Goal: Task Accomplishment & Management: Complete application form

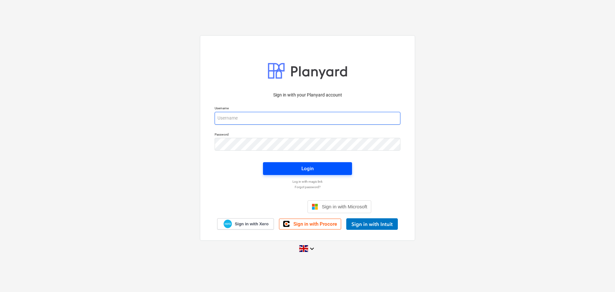
type input "Grant@SkylerContracting.co.uk"
click at [300, 168] on span "Login" at bounding box center [308, 168] width 74 height 8
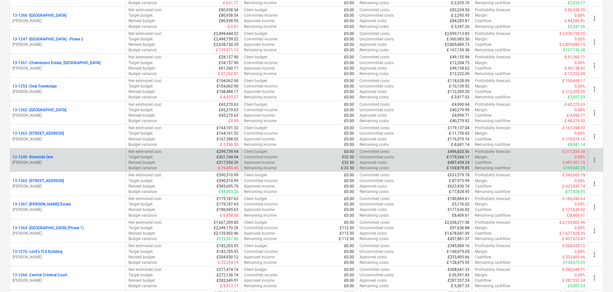
scroll to position [481, 0]
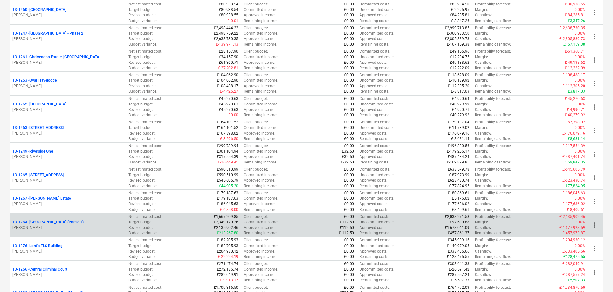
click at [84, 224] on p "13-1264 - Plumstead West Thamesmead (Phase 1)" at bounding box center [47, 221] width 71 height 5
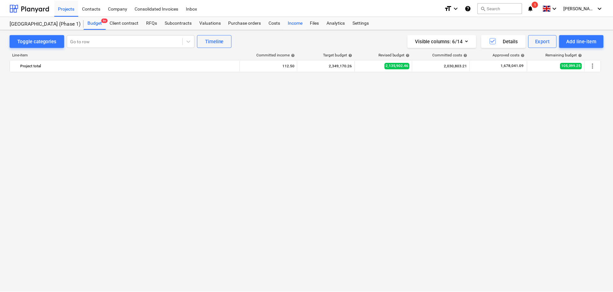
scroll to position [1022, 0]
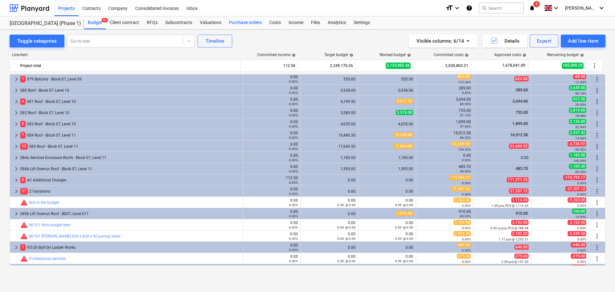
click at [252, 25] on div "Purchase orders" at bounding box center [245, 22] width 40 height 13
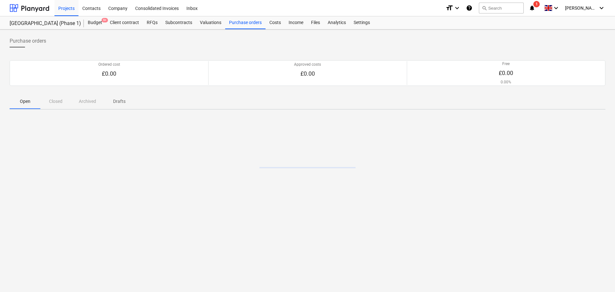
click at [265, 93] on div "Ordered cost £0.00 Approved costs £0.00 Free £0.00 0.00% Please wait" at bounding box center [308, 73] width 596 height 41
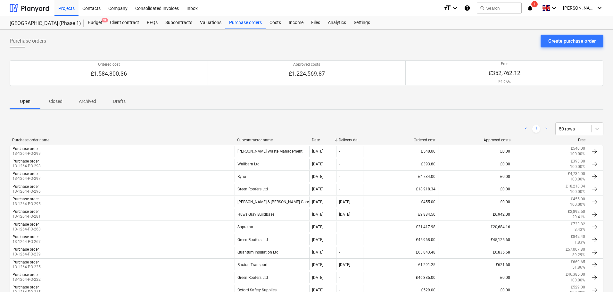
click at [32, 40] on span "Purchase orders" at bounding box center [28, 41] width 37 height 8
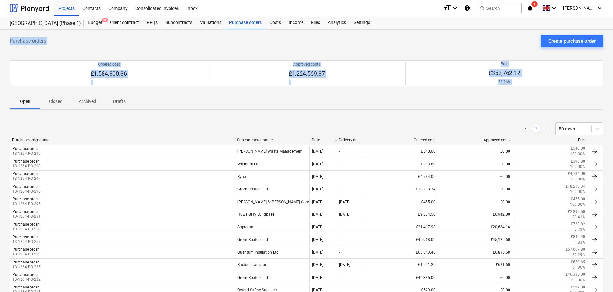
drag, startPoint x: 32, startPoint y: 40, endPoint x: 246, endPoint y: 135, distance: 233.7
click at [246, 131] on div "< 1 > 50 rows" at bounding box center [307, 128] width 594 height 13
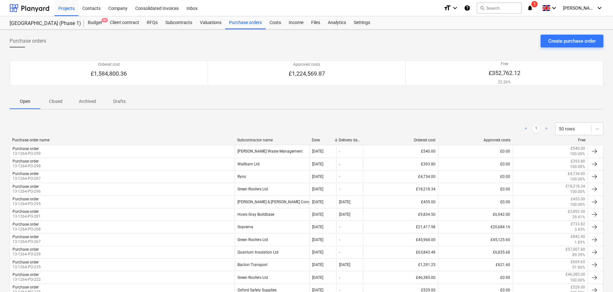
click at [246, 131] on div "< 1 > 50 rows" at bounding box center [307, 128] width 594 height 13
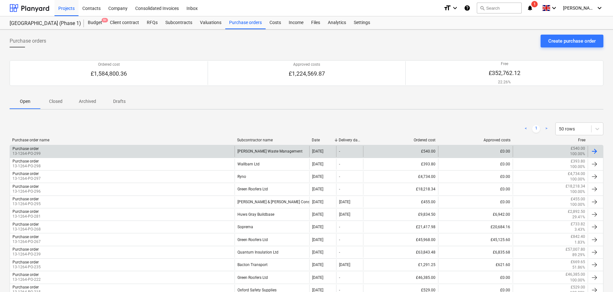
click at [258, 149] on div "Brewster's Waste Management" at bounding box center [272, 151] width 75 height 11
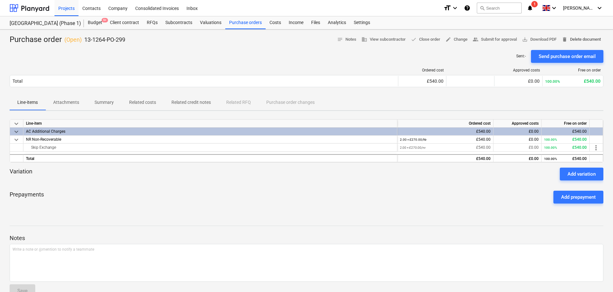
click at [564, 38] on span "delete" at bounding box center [565, 40] width 6 height 6
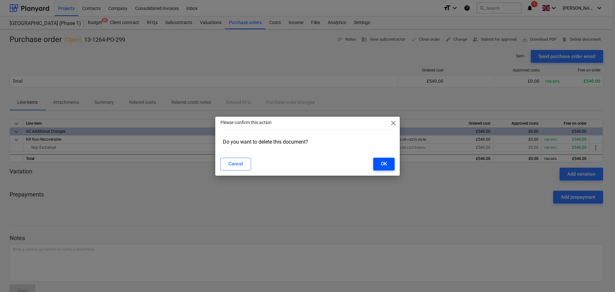
click at [385, 164] on div "OK" at bounding box center [384, 164] width 6 height 8
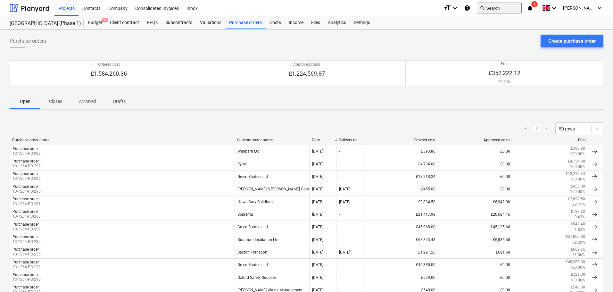
click at [522, 8] on button "search Search" at bounding box center [499, 8] width 45 height 11
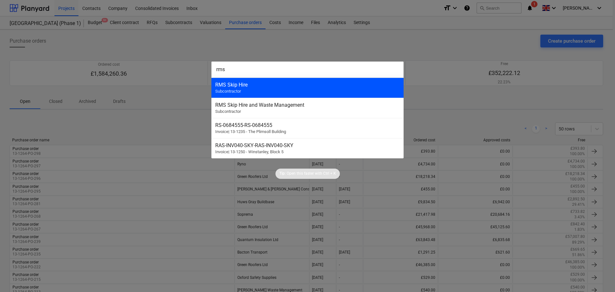
type input "rms"
click at [245, 82] on div "RMS Skip Hire" at bounding box center [307, 85] width 185 height 6
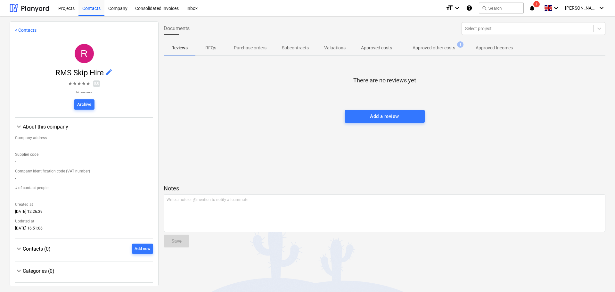
click at [443, 48] on p "Approved other costs" at bounding box center [434, 48] width 43 height 7
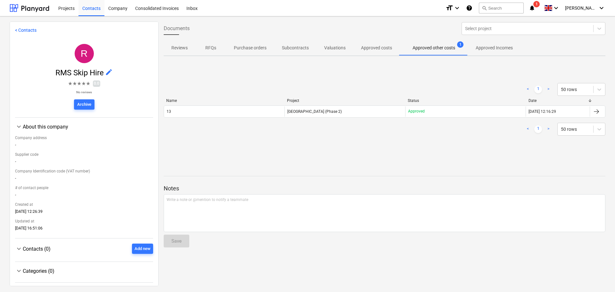
click at [247, 42] on button "Purchase orders" at bounding box center [250, 47] width 48 height 15
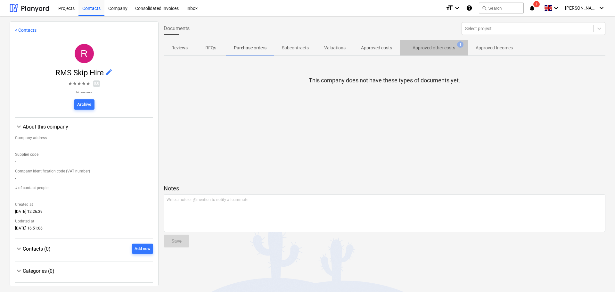
click at [429, 53] on span "Approved other costs 1" at bounding box center [434, 48] width 68 height 12
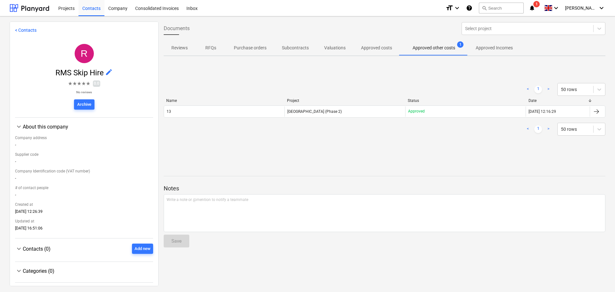
click at [268, 119] on div "Name Project Status Date 13 Plumstead West Thamesmead (Phase 2) Approved 08.04.…" at bounding box center [385, 109] width 442 height 22
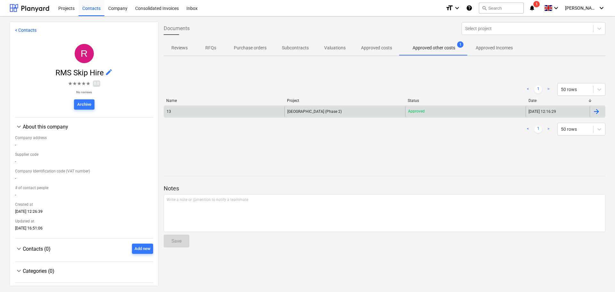
click at [274, 115] on div "13" at bounding box center [224, 111] width 120 height 10
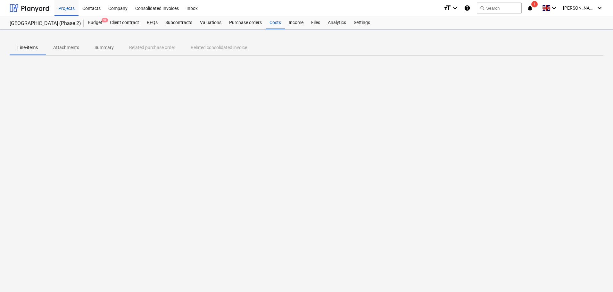
click at [70, 40] on div at bounding box center [307, 37] width 594 height 5
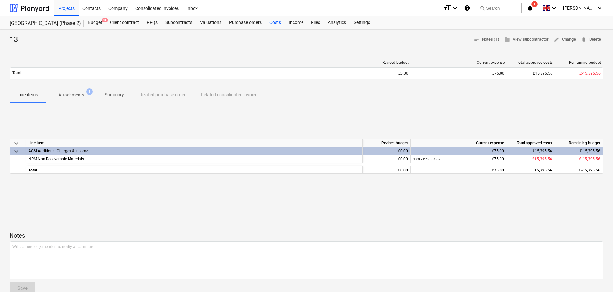
click at [61, 94] on p "Attachments" at bounding box center [71, 95] width 26 height 7
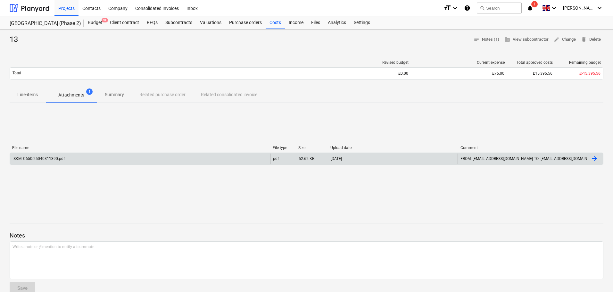
click at [110, 160] on div "SKM_C650i25040811390.pdf" at bounding box center [140, 158] width 260 height 10
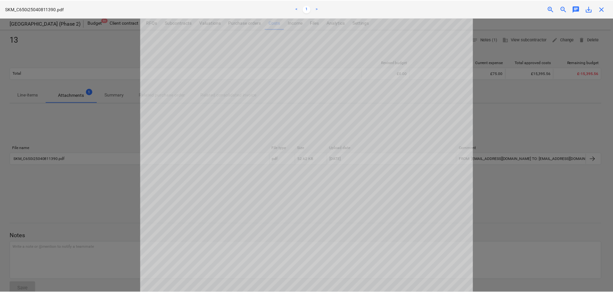
scroll to position [71, 0]
click at [602, 11] on span "close" at bounding box center [604, 9] width 8 height 8
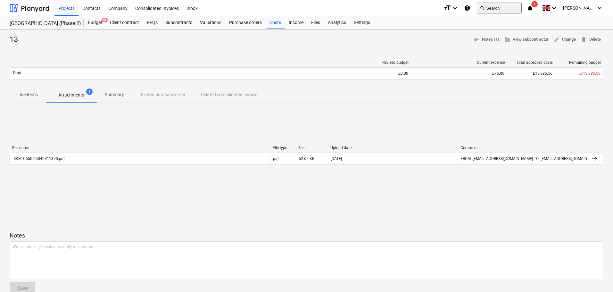
click at [505, 8] on button "search Search" at bounding box center [499, 8] width 45 height 11
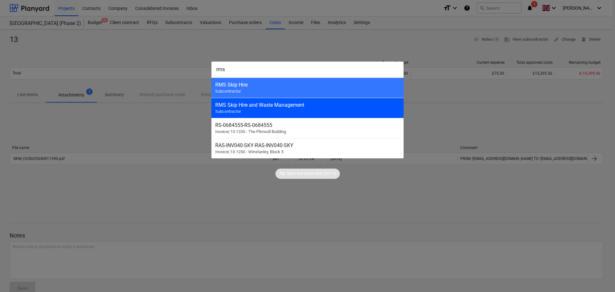
type input "rms"
click at [320, 114] on div "RMS Skip Hire and Waste Management Subcontractor" at bounding box center [307, 108] width 192 height 20
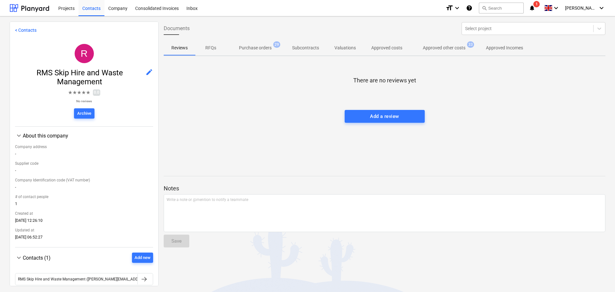
click at [266, 48] on p "Purchase orders" at bounding box center [255, 48] width 33 height 7
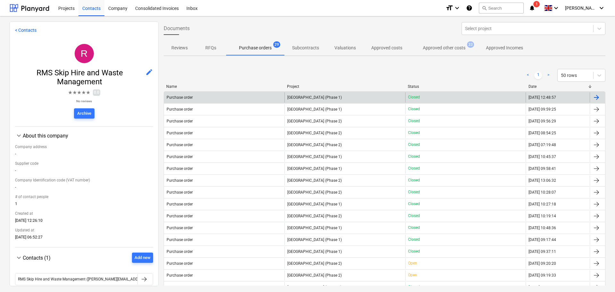
click at [233, 97] on div "Purchase order" at bounding box center [224, 97] width 120 height 10
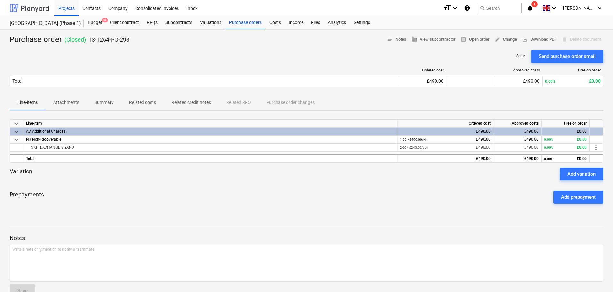
click at [38, 9] on div at bounding box center [30, 8] width 40 height 16
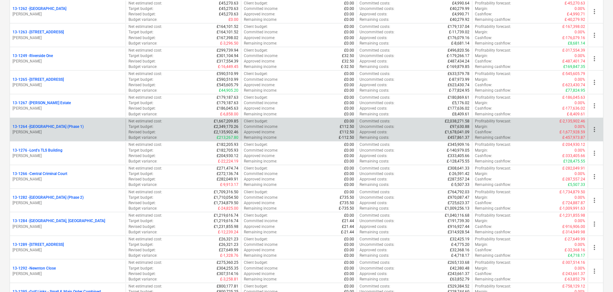
scroll to position [577, 0]
click at [81, 125] on p "13-1264 - Plumstead West Thamesmead (Phase 1)" at bounding box center [47, 125] width 71 height 5
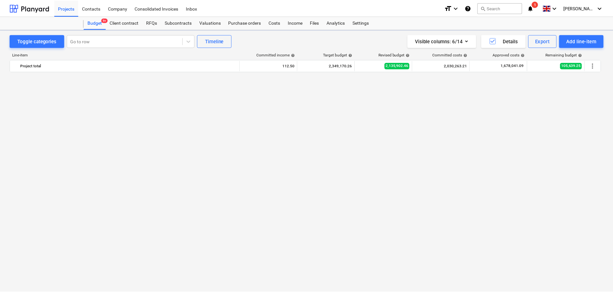
scroll to position [1022, 0]
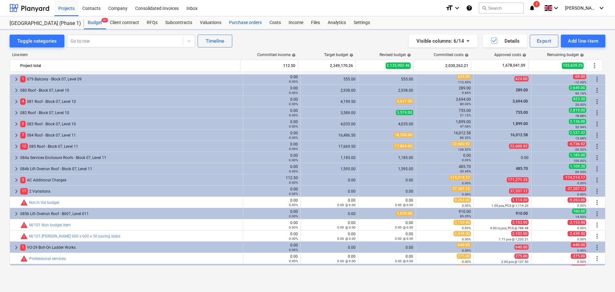
click at [240, 24] on div "Purchase orders" at bounding box center [245, 22] width 40 height 13
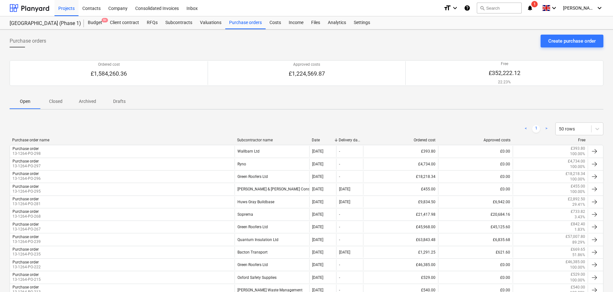
click at [187, 122] on div "< 1 > 50 rows" at bounding box center [307, 129] width 594 height 18
click at [63, 103] on p "Closed" at bounding box center [55, 101] width 15 height 7
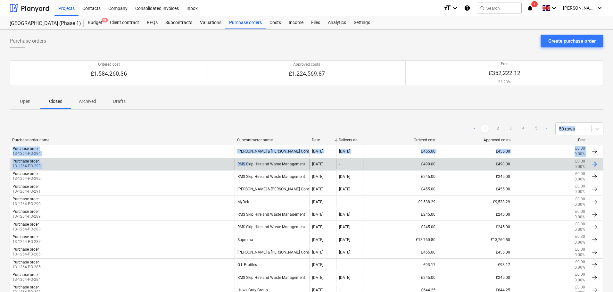
drag, startPoint x: 198, startPoint y: 130, endPoint x: 248, endPoint y: 169, distance: 63.4
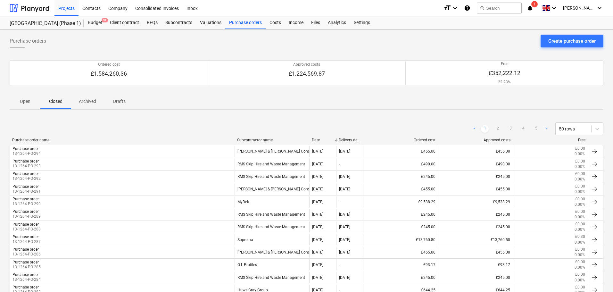
click at [264, 129] on div "< 1 2 3 4 5 > 50 rows" at bounding box center [307, 128] width 594 height 13
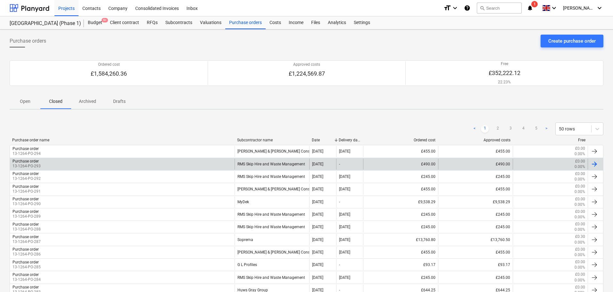
click at [268, 162] on div "RMS Skip Hire and Waste Management" at bounding box center [272, 164] width 75 height 11
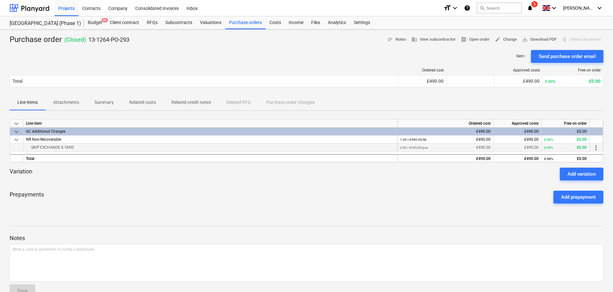
click at [56, 148] on div "SKIP EXCHANGE 8 YARD" at bounding box center [210, 148] width 368 height 8
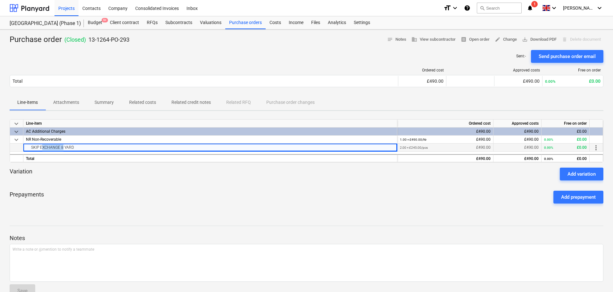
click at [56, 148] on div "SKIP EXCHANGE 8 YARD" at bounding box center [210, 148] width 368 height 8
copy div "SKIP EXCHANGE 8 YARD"
click at [96, 177] on div "Variation Add variation" at bounding box center [307, 174] width 594 height 13
click at [105, 102] on p "Summary" at bounding box center [104, 102] width 19 height 7
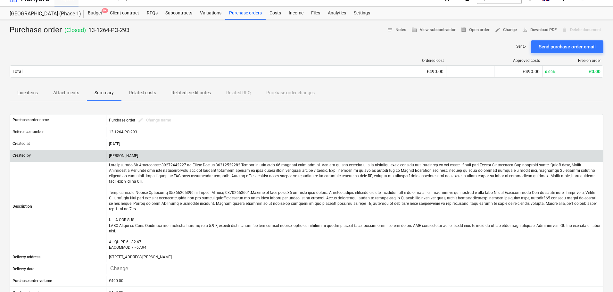
scroll to position [32, 0]
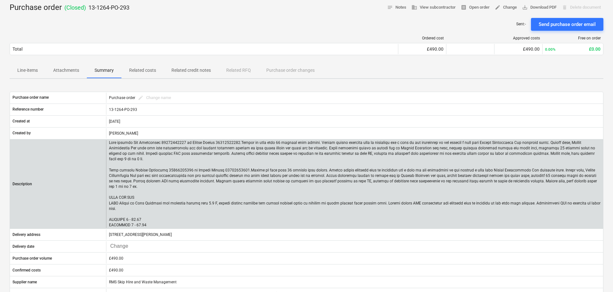
click at [112, 140] on p at bounding box center [354, 184] width 491 height 88
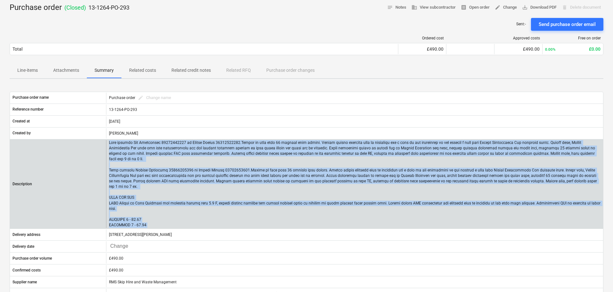
drag, startPoint x: 112, startPoint y: 140, endPoint x: 153, endPoint y: 207, distance: 78.0
click at [153, 207] on p at bounding box center [354, 184] width 491 height 88
copy p "Site contact Tom Shallcross 07543650260 or Skyler Office 01634791810.Driver to …"
click at [144, 153] on p at bounding box center [354, 184] width 491 height 88
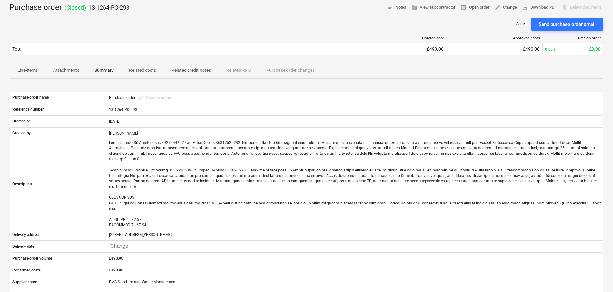
click at [33, 72] on p "Line-items" at bounding box center [27, 70] width 21 height 7
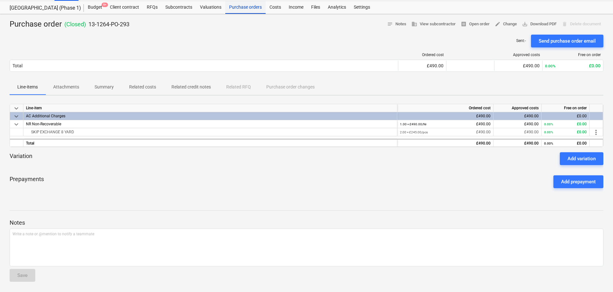
click at [238, 10] on div "Purchase orders" at bounding box center [245, 7] width 40 height 13
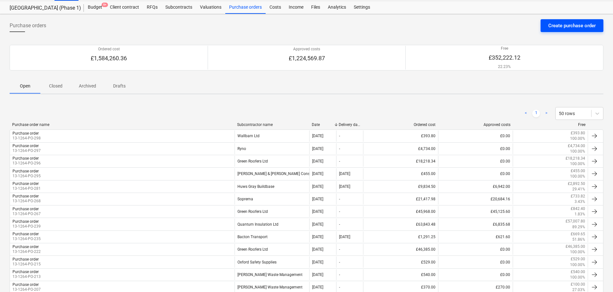
click at [563, 23] on div "Create purchase order" at bounding box center [571, 25] width 47 height 8
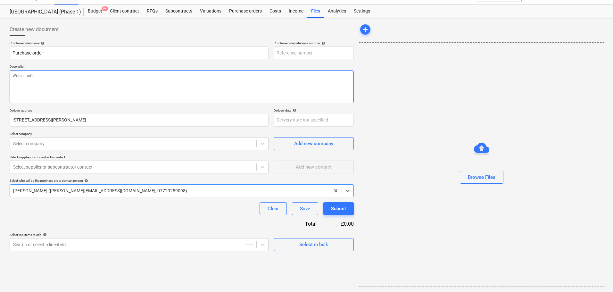
type textarea "x"
type input "13-1264-PO-300"
click at [128, 92] on textarea at bounding box center [182, 86] width 344 height 33
paste textarea "Site contact Tom Shallcross 07543650260 or Skyler Office 01634791810.Driver to …"
type textarea "x"
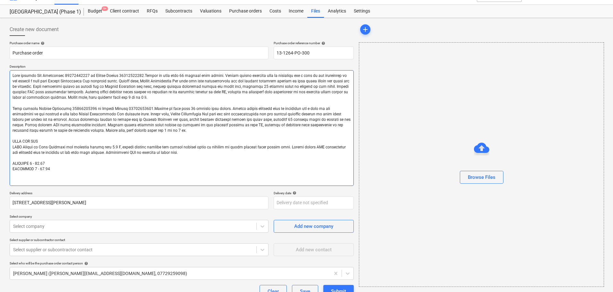
type textarea "Site contact Tom Shallcross 07543650260 or Skyler Office 01634791810.Driver to …"
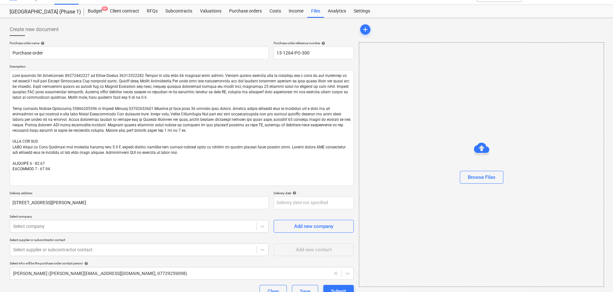
click at [95, 37] on div at bounding box center [182, 38] width 344 height 5
type textarea "x"
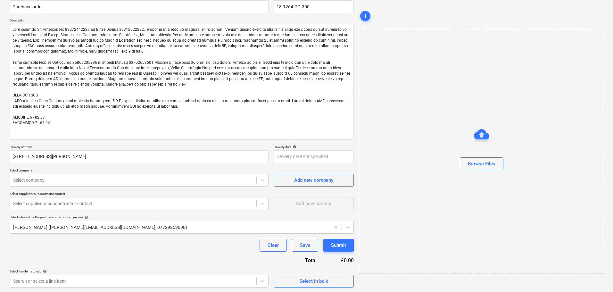
scroll to position [58, 0]
click at [65, 184] on div "Select company" at bounding box center [133, 179] width 246 height 9
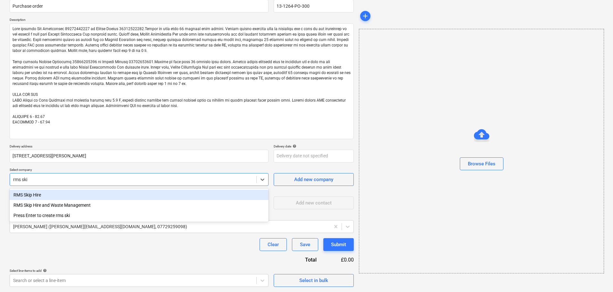
type input "rms skip"
type textarea "x"
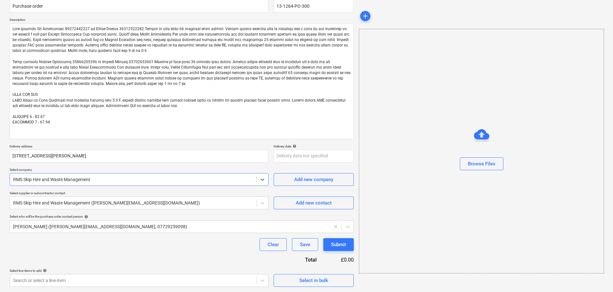
type textarea "x"
click at [92, 272] on div "Select line-items to add help" at bounding box center [139, 270] width 259 height 4
click at [89, 234] on body "Projects Contacts Company Consolidated Invoices Inbox format_size keyboard_arro…" at bounding box center [306, 88] width 613 height 292
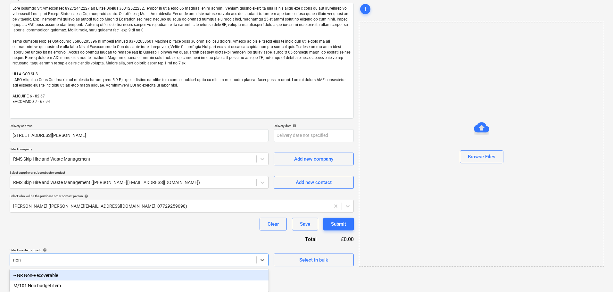
scroll to position [69, 0]
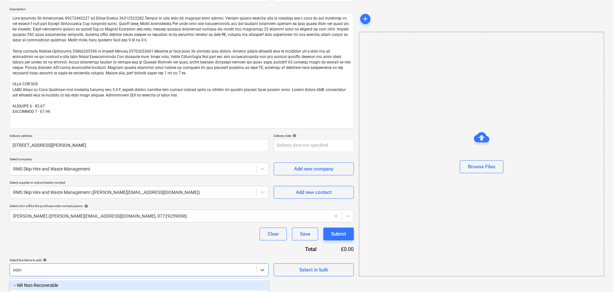
type input "non-r"
type textarea "x"
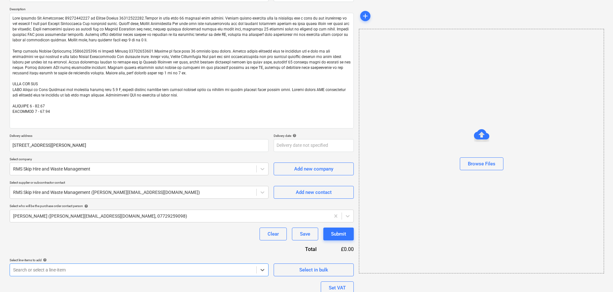
click at [115, 246] on div "Purchase order name help Purchase order Purchase order reference number help 13…" at bounding box center [182, 160] width 344 height 353
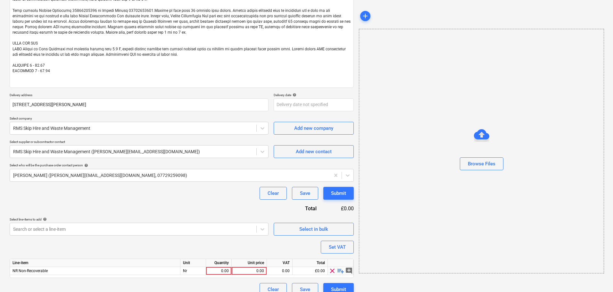
scroll to position [119, 0]
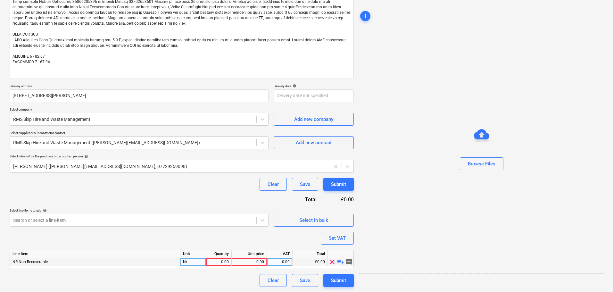
click at [340, 259] on span "playlist_add" at bounding box center [341, 262] width 8 height 8
type textarea "x"
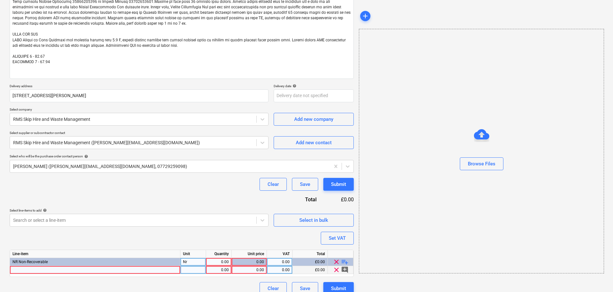
click at [122, 268] on div at bounding box center [95, 270] width 170 height 8
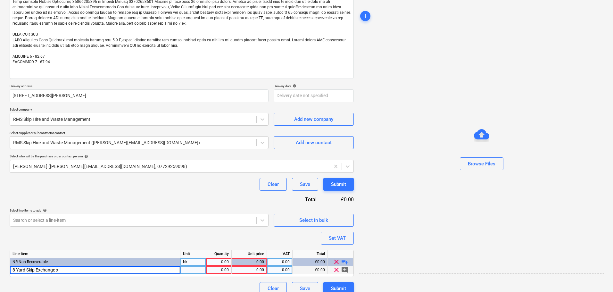
type input "8 Yard Skip Exchange x2"
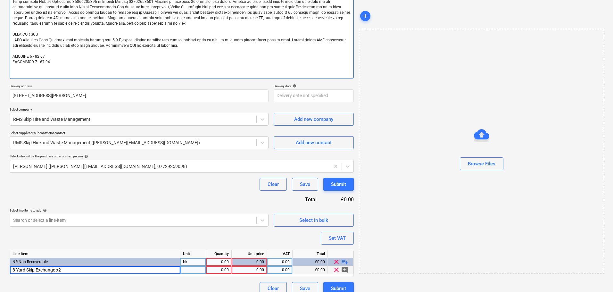
click at [62, 63] on textarea at bounding box center [182, 21] width 344 height 116
drag, startPoint x: 62, startPoint y: 63, endPoint x: 13, endPoint y: 57, distance: 49.1
click at [13, 57] on textarea at bounding box center [182, 21] width 344 height 116
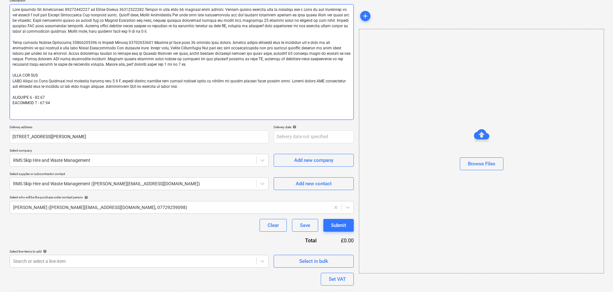
scroll to position [54, 0]
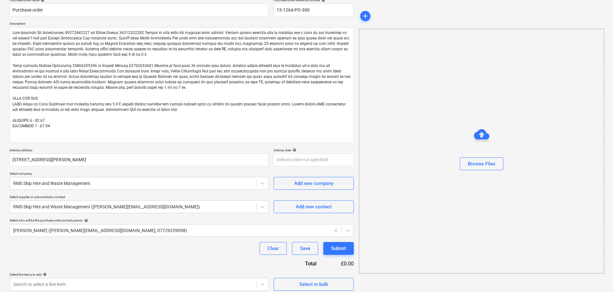
click at [77, 150] on p "Delivery address" at bounding box center [139, 150] width 259 height 5
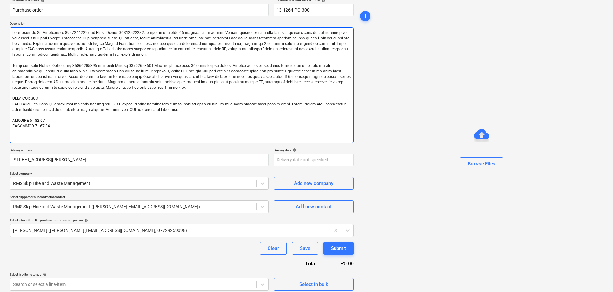
drag, startPoint x: 52, startPoint y: 126, endPoint x: 50, endPoint y: 122, distance: 4.3
click at [52, 126] on textarea at bounding box center [182, 85] width 344 height 116
click at [48, 119] on textarea at bounding box center [182, 85] width 344 height 116
click at [58, 126] on textarea at bounding box center [182, 85] width 344 height 116
click at [42, 120] on textarea at bounding box center [182, 85] width 344 height 116
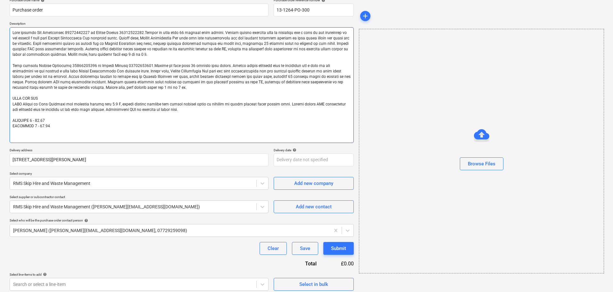
type textarea "x"
type textarea "Site contact Tom Shallcross 07543650260 or Skyler Office 01634791810.Driver to …"
type textarea "x"
type textarea "Site contact Tom Shallcross 07543650260 or Skyler Office 01634791810.Driver to …"
type textarea "x"
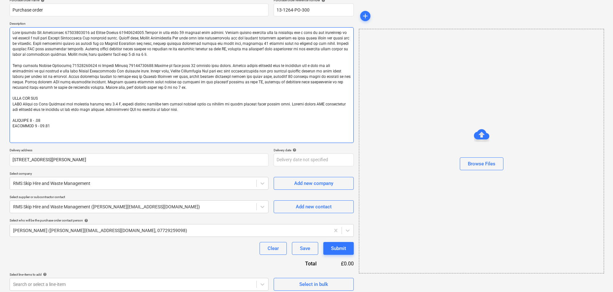
type textarea "Site contact Tom Shallcross 07543650260 or Skyler Office 01634791810.Driver to …"
type textarea "x"
type textarea "Site contact Tom Shallcross 07543650260 or Skyler Office 01634791810.Driver to …"
type textarea "x"
type textarea "Site contact Tom Shallcross 07543650260 or Skyler Office 01634791810.Driver to …"
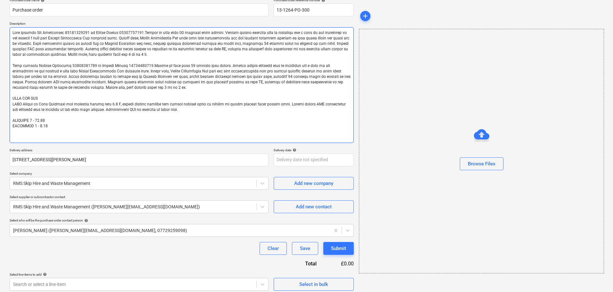
type textarea "x"
type textarea "Site contact Tom Shallcross 07543650260 or Skyler Office 01634791810.Driver to …"
type textarea "x"
type textarea "Site contact Tom Shallcross 07543650260 or Skyler Office 01634791810.Driver to …"
type textarea "x"
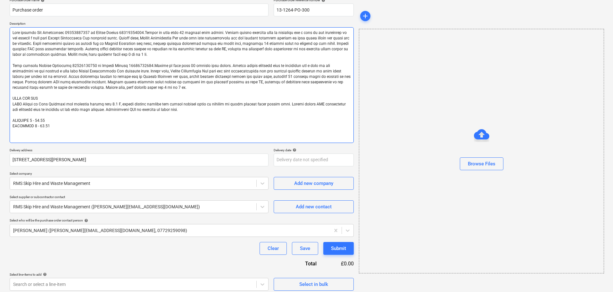
type textarea "Site contact Tom Shallcross 07543650260 or Skyler Office 01634791810.Driver to …"
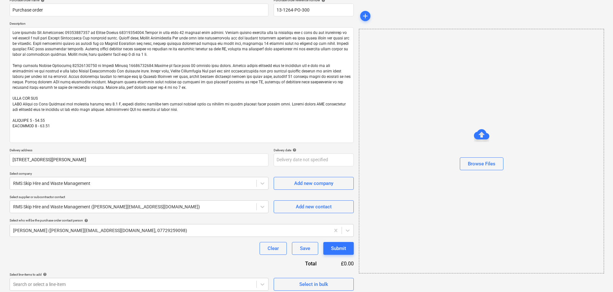
type textarea "x"
click at [95, 264] on div "Purchase order name help Purchase order Purchase order reference number help 13…" at bounding box center [182, 178] width 344 height 361
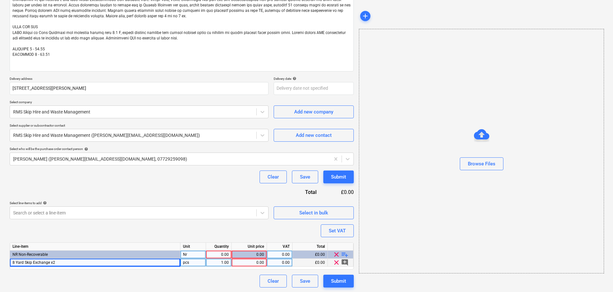
scroll to position [127, 0]
click at [124, 189] on div "Purchase order name help Purchase order Purchase order reference number help 13…" at bounding box center [182, 106] width 344 height 361
click at [207, 202] on div "Select line-items to add help" at bounding box center [139, 202] width 259 height 4
click at [220, 262] on div "1.00" at bounding box center [219, 262] width 20 height 8
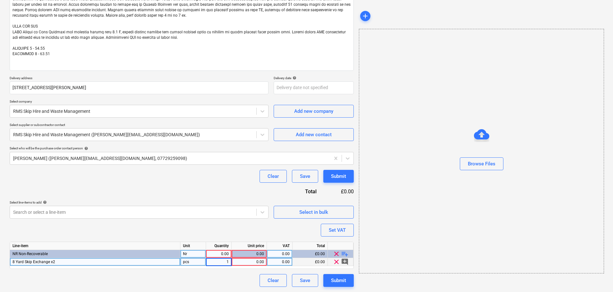
type input "2"
type textarea "x"
click at [198, 262] on div "pcs" at bounding box center [193, 262] width 26 height 8
type input "nr"
click at [215, 194] on div "Purchase order name help Purchase order Purchase order reference number help 13…" at bounding box center [182, 106] width 344 height 361
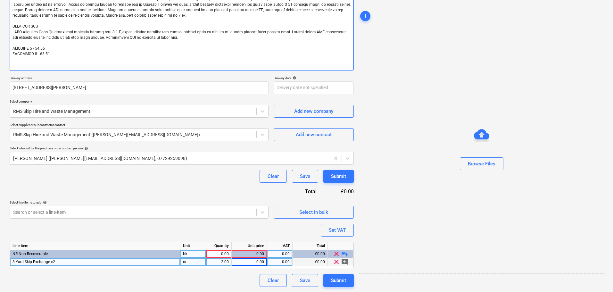
type textarea "x"
click at [236, 263] on div "0.00" at bounding box center [249, 262] width 30 height 8
type input "2"
type textarea "x"
type input "245"
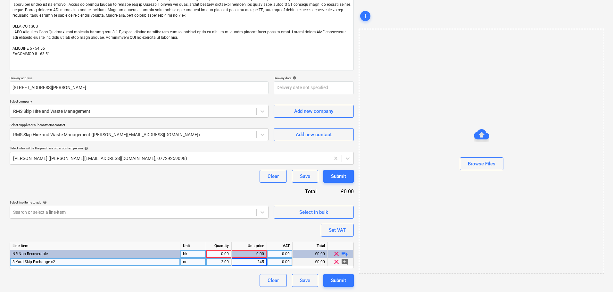
type textarea "x"
click at [225, 253] on div "0.00" at bounding box center [219, 254] width 20 height 8
type input "2"
click at [219, 187] on div "Purchase order name help Purchase order Purchase order reference number help 13…" at bounding box center [182, 106] width 344 height 361
click at [338, 176] on div "Submit" at bounding box center [338, 176] width 15 height 8
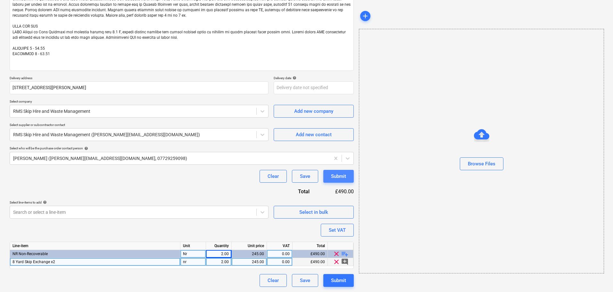
type textarea "x"
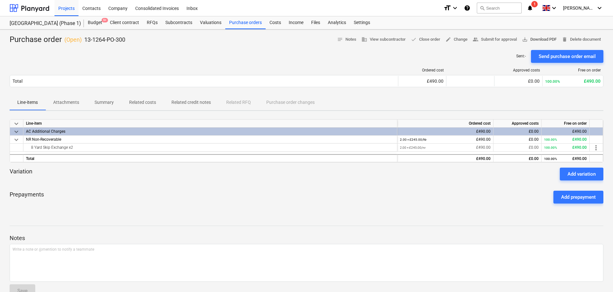
click at [535, 38] on span "save_alt Download PDF" at bounding box center [539, 39] width 35 height 7
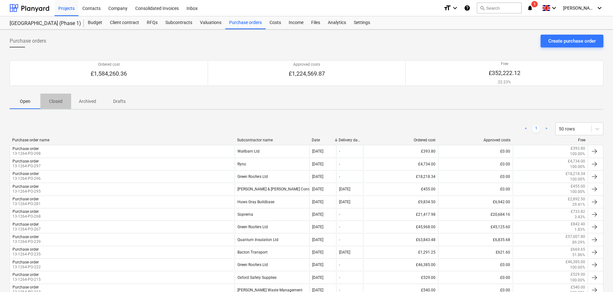
click at [58, 101] on p "Closed" at bounding box center [55, 101] width 15 height 7
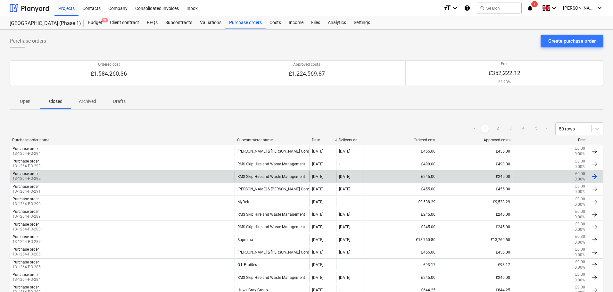
click at [206, 174] on div "Purchase order 13-1264-PO-292" at bounding box center [122, 176] width 225 height 11
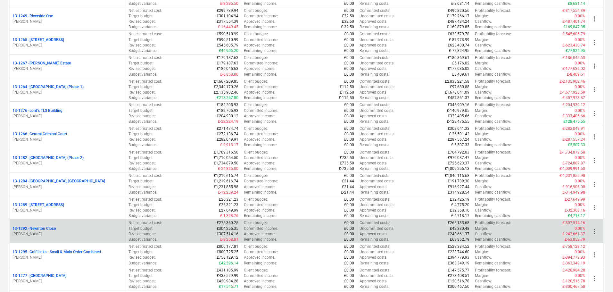
scroll to position [737, 0]
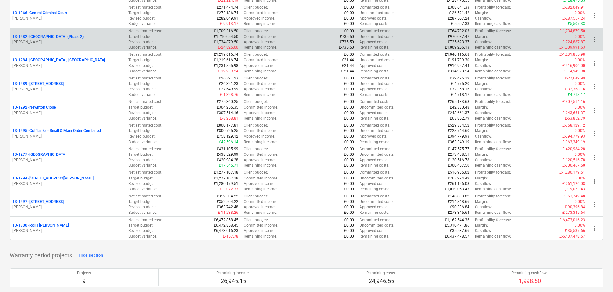
click at [84, 37] on p "13-1282 - [GEOGRAPHIC_DATA] (Phase 2)" at bounding box center [47, 36] width 71 height 5
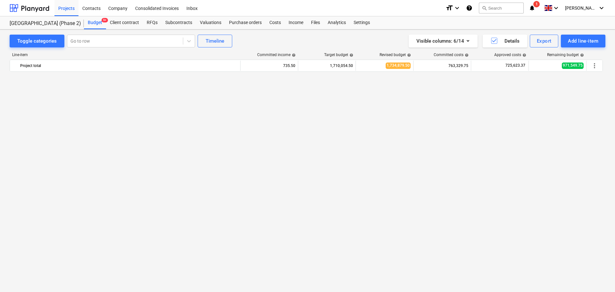
scroll to position [993, 0]
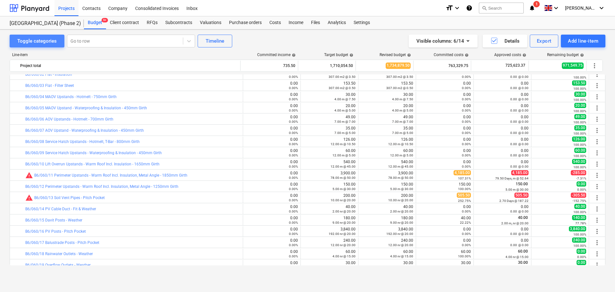
click at [45, 43] on div "Toggle categories" at bounding box center [36, 41] width 39 height 8
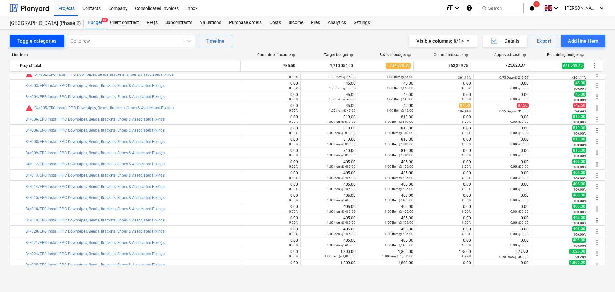
click at [45, 43] on div "Toggle categories" at bounding box center [36, 41] width 39 height 8
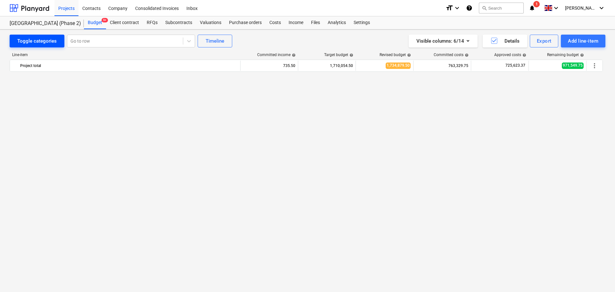
scroll to position [684, 0]
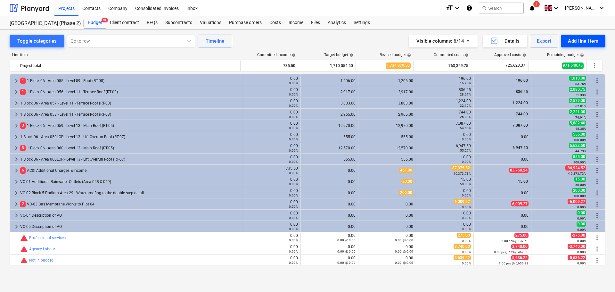
click at [572, 46] on button "Add line-item" at bounding box center [583, 41] width 45 height 13
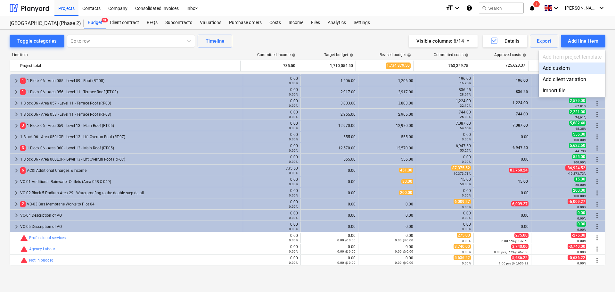
click at [559, 70] on div "Add custom" at bounding box center [572, 67] width 67 height 11
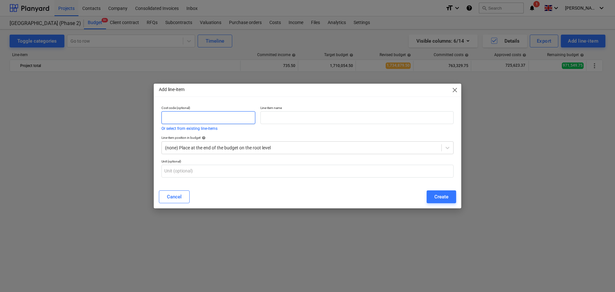
scroll to position [684, 0]
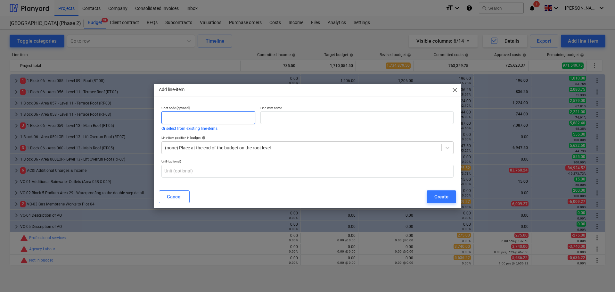
click at [206, 120] on input "text" at bounding box center [208, 117] width 94 height 13
type input "VO-08"
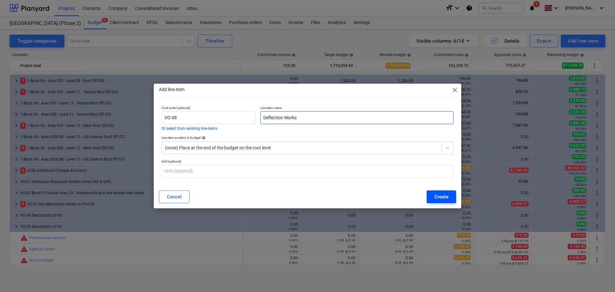
type input "Deflection Works"
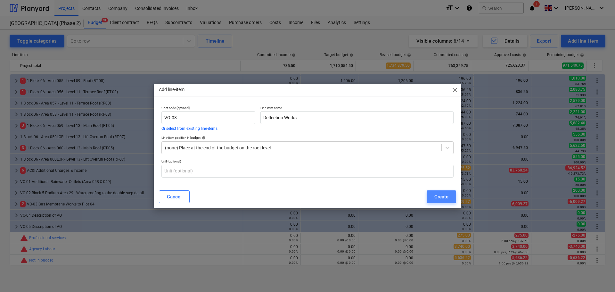
click at [447, 198] on div "Create" at bounding box center [441, 197] width 14 height 8
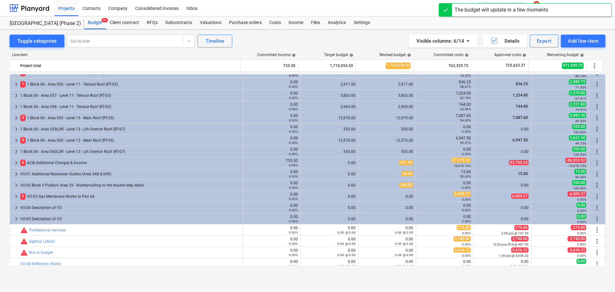
scroll to position [695, 0]
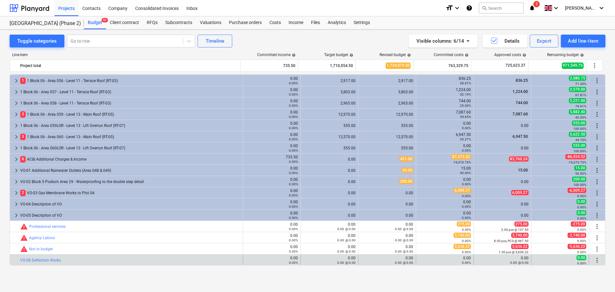
click at [595, 258] on span "more_vert" at bounding box center [597, 260] width 8 height 8
click at [595, 259] on span "more_vert" at bounding box center [597, 260] width 8 height 8
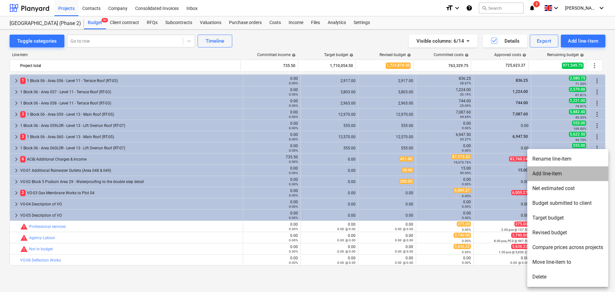
click at [567, 175] on li "Add line-item" at bounding box center [567, 173] width 81 height 15
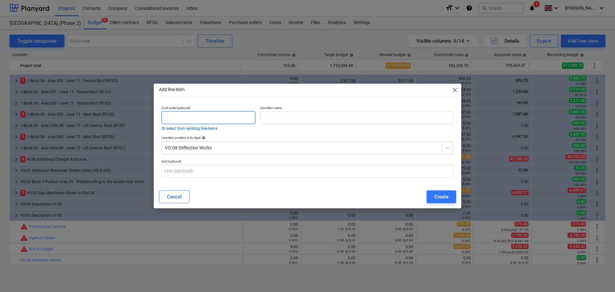
click at [228, 119] on input "text" at bounding box center [208, 117] width 94 height 13
type input "VO-08-01"
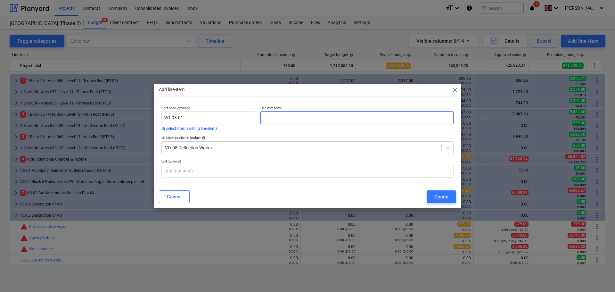
click at [284, 118] on input "text" at bounding box center [356, 117] width 193 height 13
type input "Elastocol 500"
click at [263, 167] on input "text" at bounding box center [307, 171] width 292 height 13
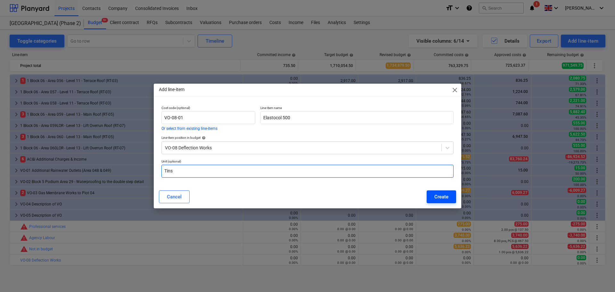
type input "Tins"
click at [441, 198] on div "Create" at bounding box center [441, 197] width 14 height 8
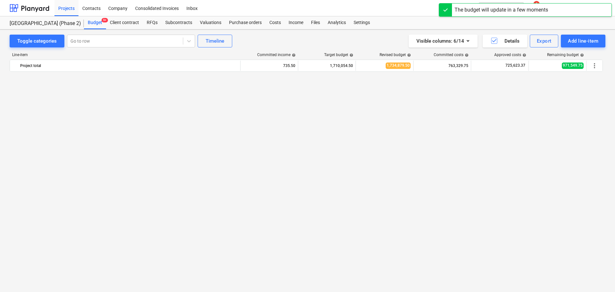
scroll to position [695, 0]
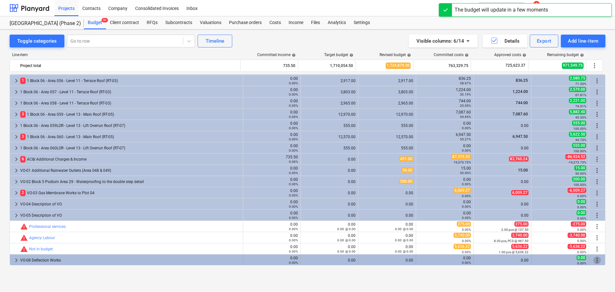
click at [595, 259] on span "more_vert" at bounding box center [597, 260] width 8 height 8
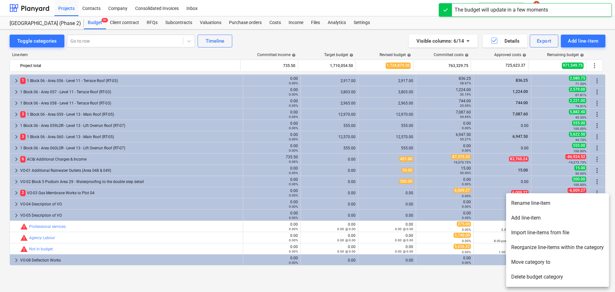
click at [565, 216] on li "Add line-item" at bounding box center [557, 217] width 103 height 15
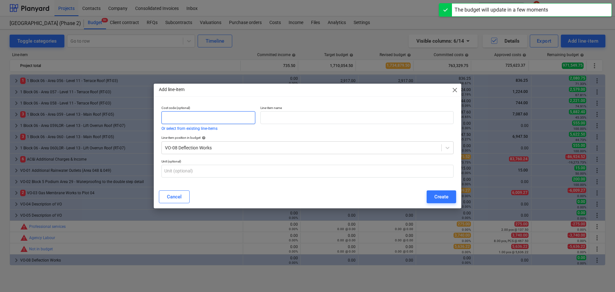
click at [233, 121] on input "text" at bounding box center [208, 117] width 94 height 13
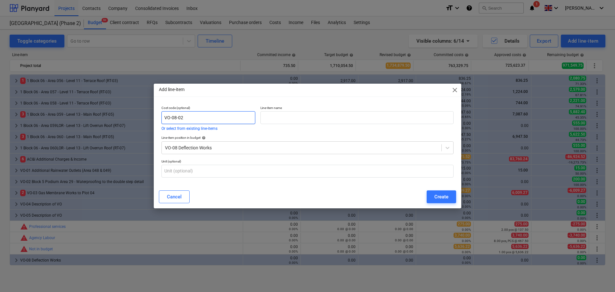
type input "VO-08-02"
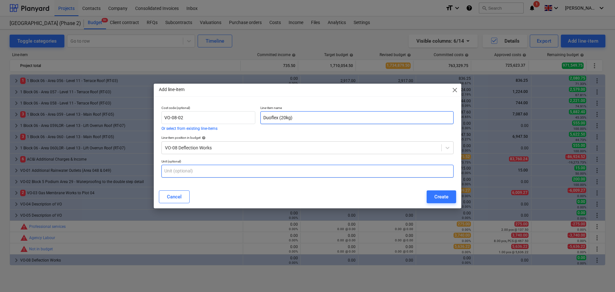
type input "Duoflex (20kg)"
click at [216, 171] on input "text" at bounding box center [307, 171] width 292 height 13
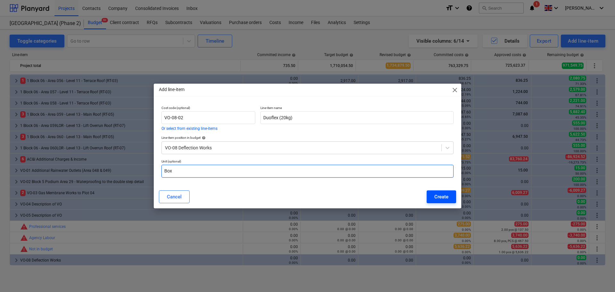
type input "Box"
click at [441, 192] on button "Create" at bounding box center [441, 196] width 29 height 13
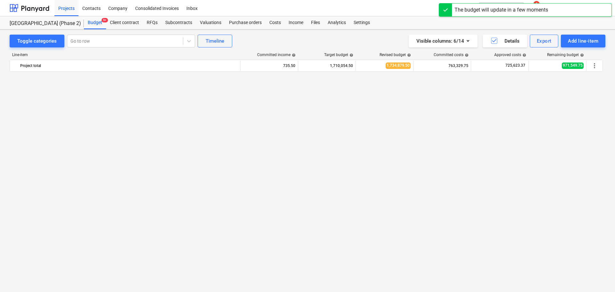
scroll to position [695, 0]
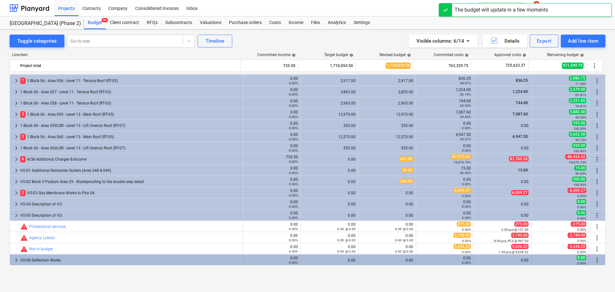
click at [12, 260] on div "keyboard_arrow_right VO-08 Deflection Works" at bounding box center [126, 260] width 233 height 10
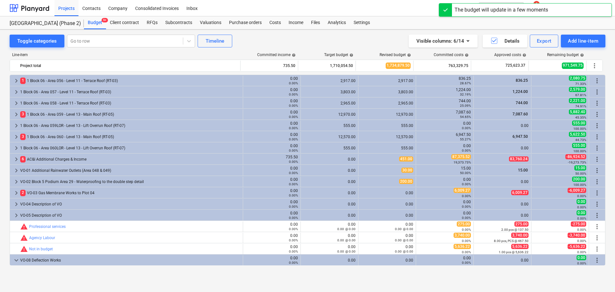
scroll to position [717, 0]
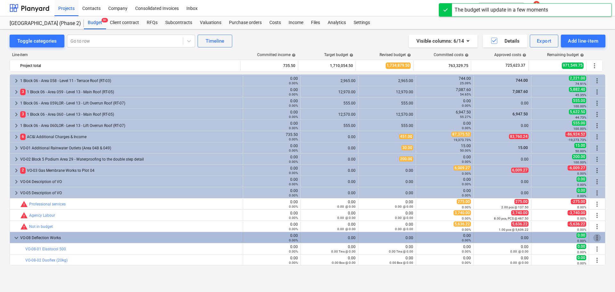
click at [596, 235] on span "more_vert" at bounding box center [597, 238] width 8 height 8
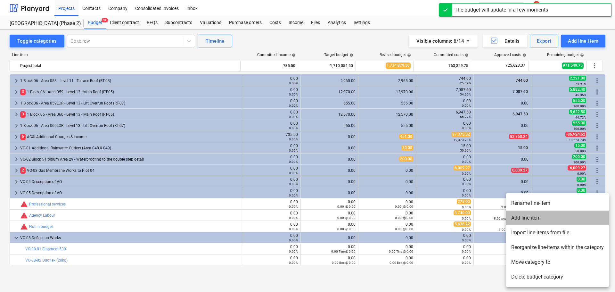
click at [548, 217] on li "Add line-item" at bounding box center [557, 217] width 103 height 15
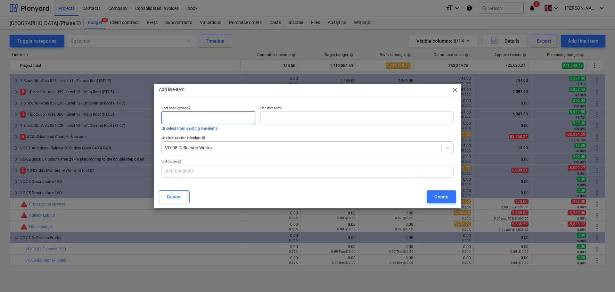
click at [227, 119] on input "text" at bounding box center [208, 117] width 94 height 13
type input "VO-08-03"
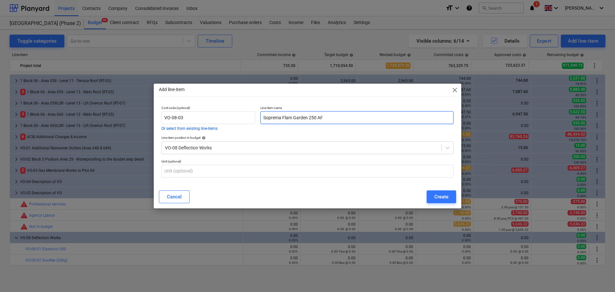
type input "Soprema Flam Garden 250 AF"
click at [262, 95] on div "Add line-item close" at bounding box center [308, 90] width 308 height 13
click at [279, 169] on input "text" at bounding box center [307, 171] width 292 height 13
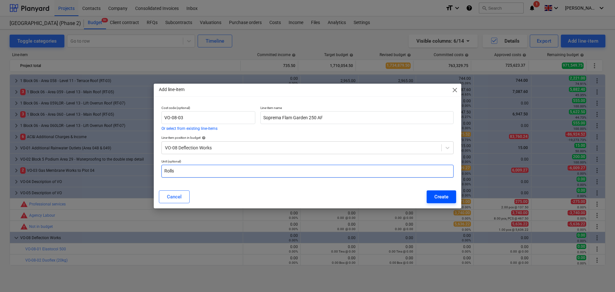
type input "Rolls"
click at [433, 192] on button "Create" at bounding box center [441, 196] width 29 height 13
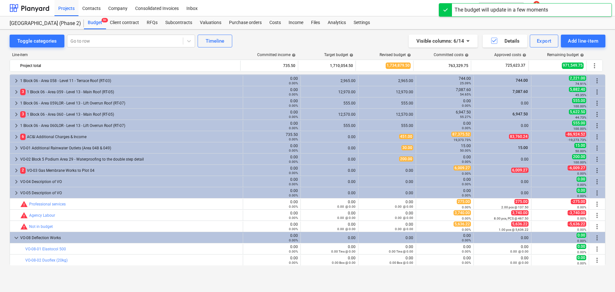
scroll to position [729, 0]
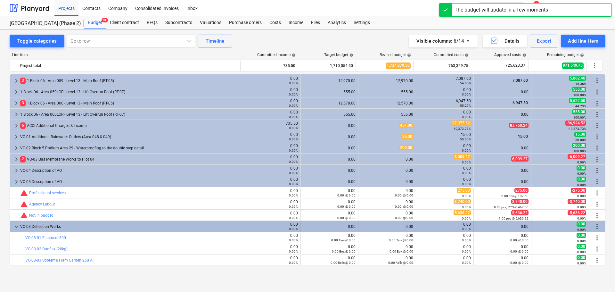
click at [596, 226] on span "more_vert" at bounding box center [597, 227] width 8 height 8
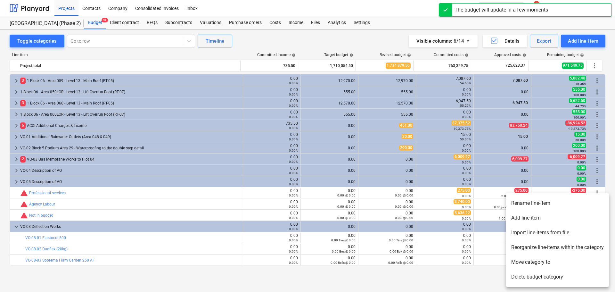
click at [556, 221] on li "Add line-item" at bounding box center [557, 217] width 103 height 15
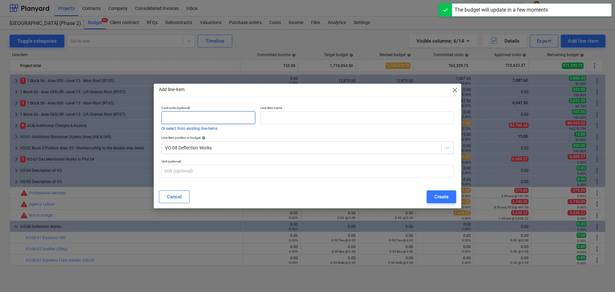
click at [212, 115] on input "text" at bounding box center [208, 117] width 94 height 13
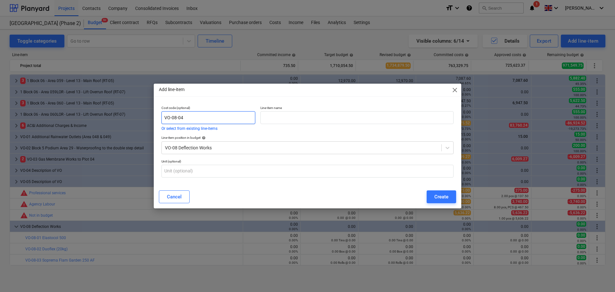
type input "VO-08-04"
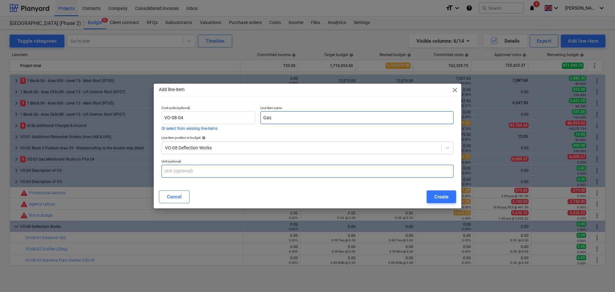
type input "Gas"
click at [197, 175] on input "text" at bounding box center [307, 171] width 292 height 13
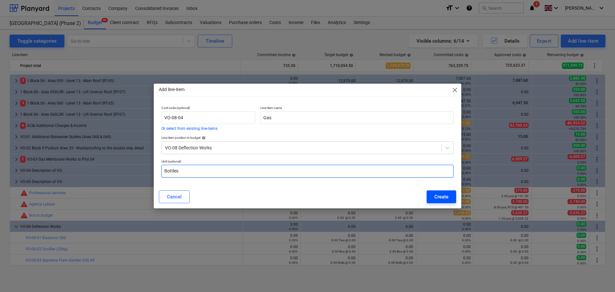
type input "Bottles"
click at [434, 197] on div "Create" at bounding box center [441, 197] width 14 height 8
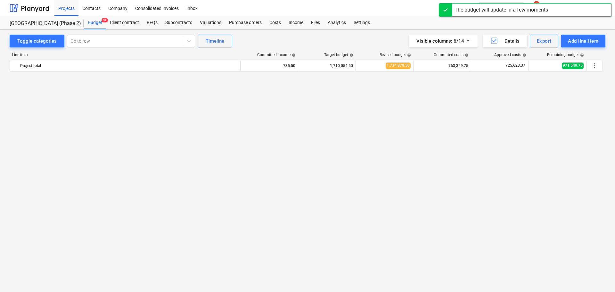
scroll to position [740, 0]
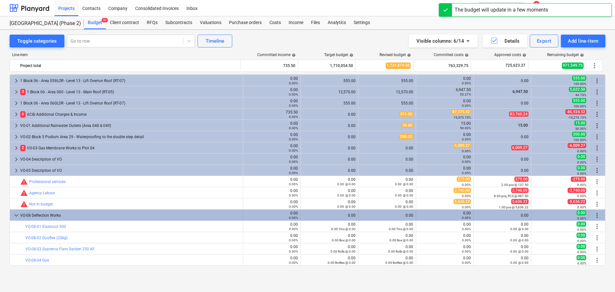
click at [594, 214] on span "more_vert" at bounding box center [597, 215] width 8 height 8
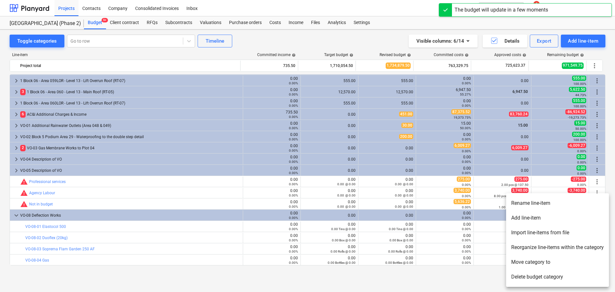
click at [563, 219] on li "Add line-item" at bounding box center [557, 217] width 103 height 15
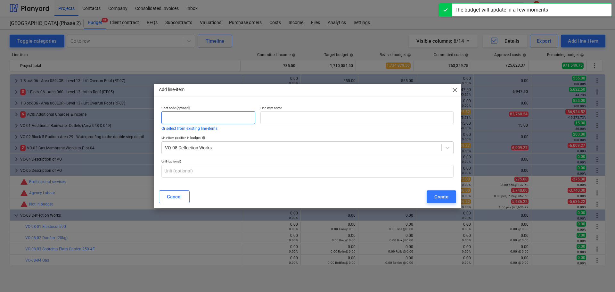
click at [230, 117] on input "text" at bounding box center [208, 117] width 94 height 13
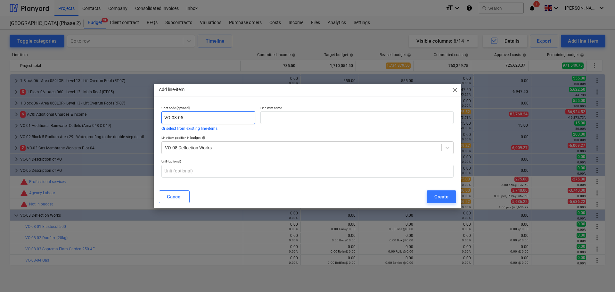
type input "VO-08-05"
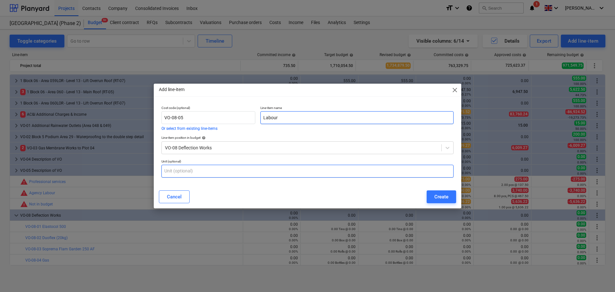
type input "Labour"
click at [215, 165] on input "text" at bounding box center [307, 171] width 292 height 13
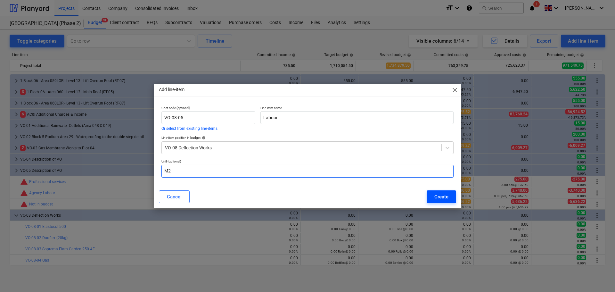
type input "M2"
click at [445, 196] on div "Create" at bounding box center [441, 197] width 14 height 8
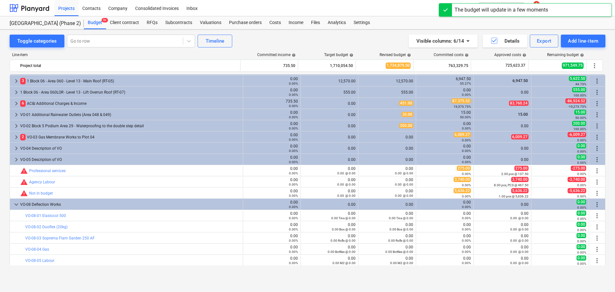
scroll to position [751, 0]
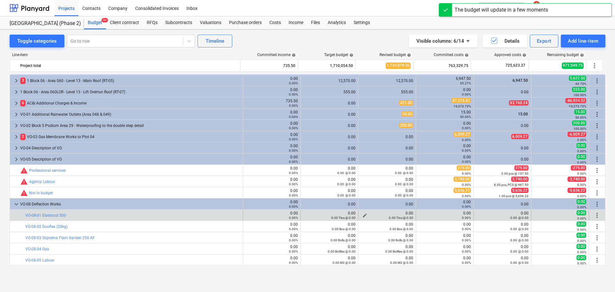
click at [363, 214] on span "edit" at bounding box center [364, 215] width 5 height 5
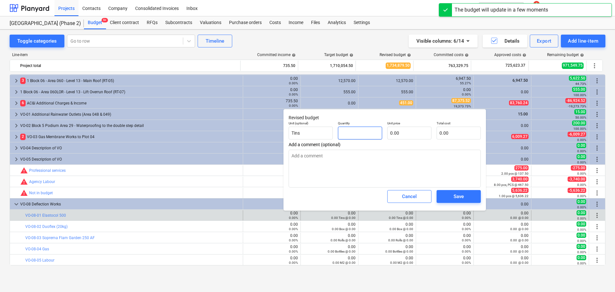
click at [367, 132] on input "text" at bounding box center [360, 133] width 44 height 13
type input "8"
type textarea "x"
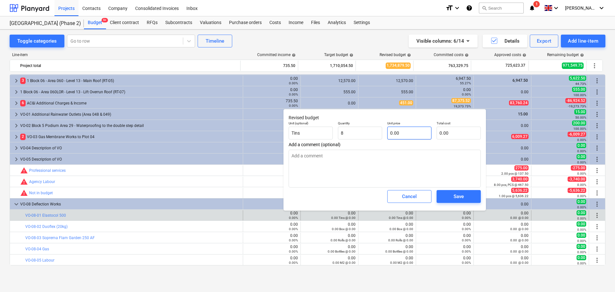
type input "8.00"
type textarea "x"
click at [408, 133] on input "text" at bounding box center [409, 133] width 44 height 13
type input "8"
type textarea "x"
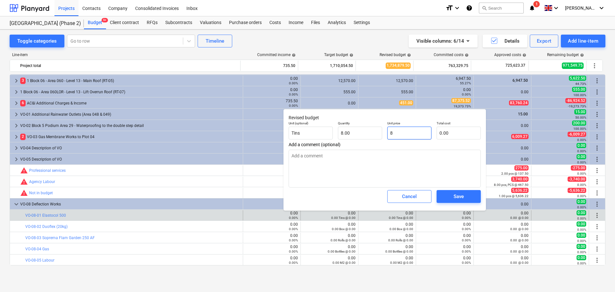
type input "64.00"
type input "82"
type textarea "x"
type input "656.00"
type input "82."
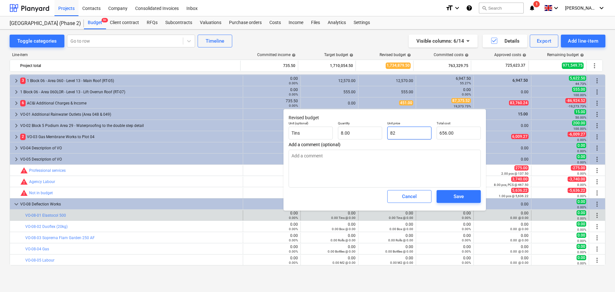
type textarea "x"
type input "82.8"
type textarea "x"
type input "662.40"
type input "82.80"
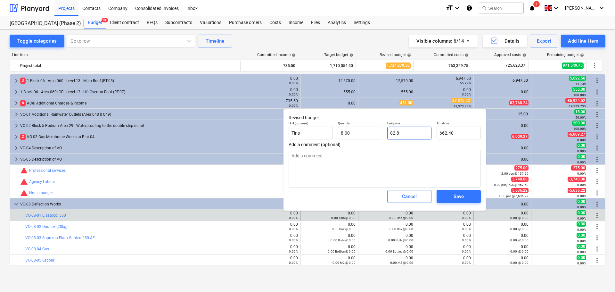
type textarea "x"
type input "82.80"
click at [462, 194] on div "Save" at bounding box center [459, 196] width 10 height 8
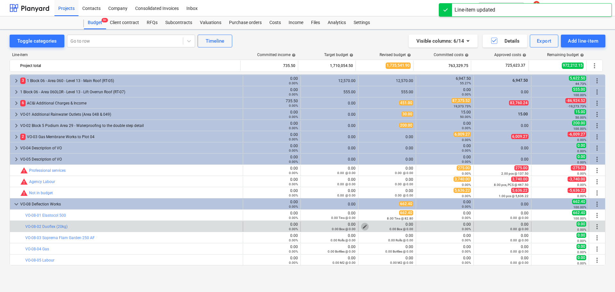
click at [362, 226] on span "edit" at bounding box center [364, 226] width 5 height 5
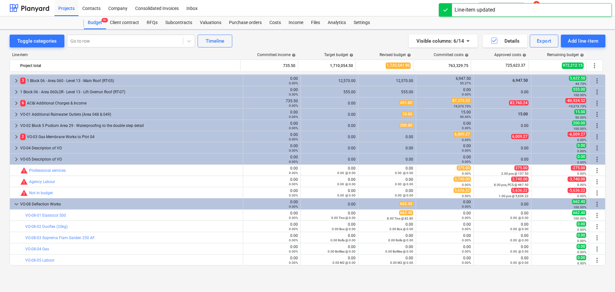
type textarea "x"
type input "0.00"
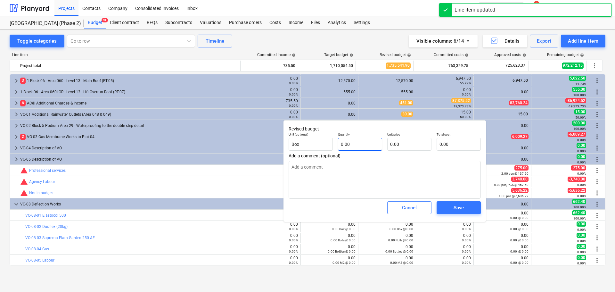
type textarea "x"
click at [359, 144] on input "text" at bounding box center [360, 144] width 44 height 13
type textarea "x"
type input "4"
type textarea "x"
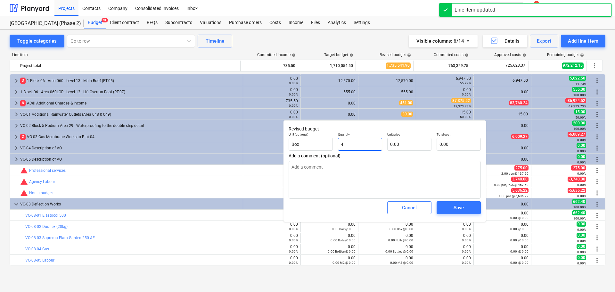
type input "48"
type textarea "x"
type input "486"
type textarea "x"
type input "486.00"
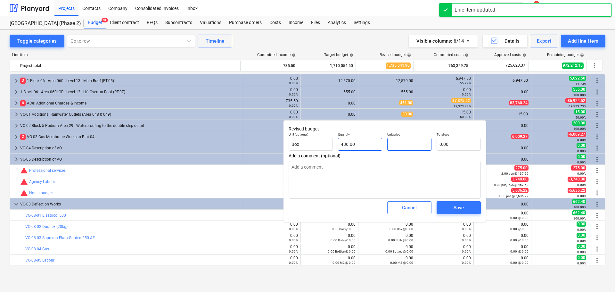
type textarea "x"
type input "3"
type input "1,458.00"
type textarea "x"
type input "36"
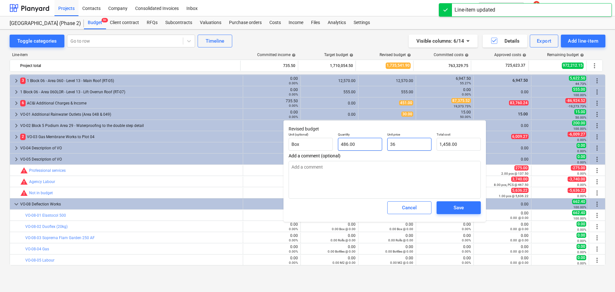
type input "17,496.00"
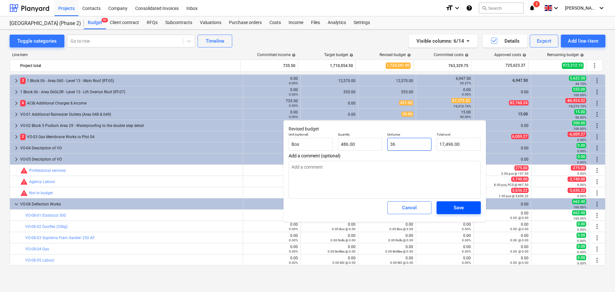
type input "36"
type textarea "x"
type input "36.00"
click at [455, 206] on div "Save" at bounding box center [459, 207] width 10 height 8
type textarea "x"
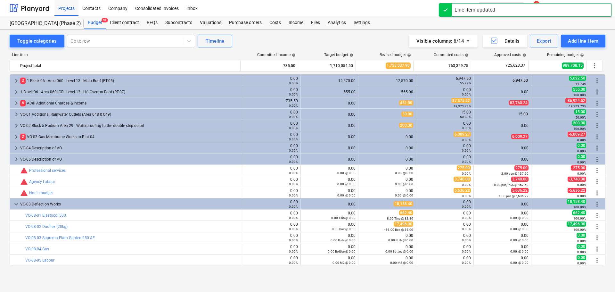
click at [362, 237] on span "edit" at bounding box center [364, 237] width 5 height 5
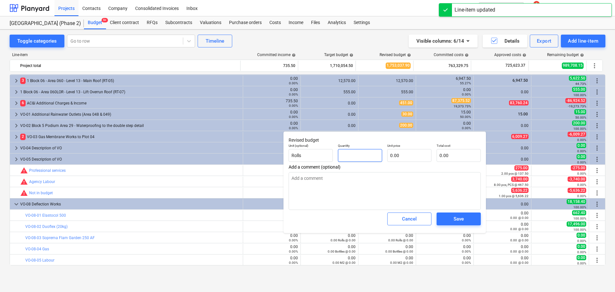
click at [367, 156] on input "text" at bounding box center [360, 155] width 44 height 13
type input "119.00"
type input "7"
type input "833.00"
type input "79"
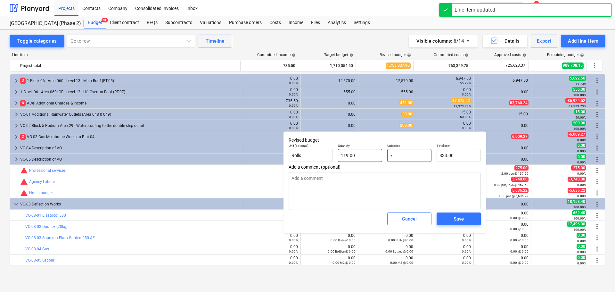
type input "9,401.00"
type input "79.2"
type input "9,424.80"
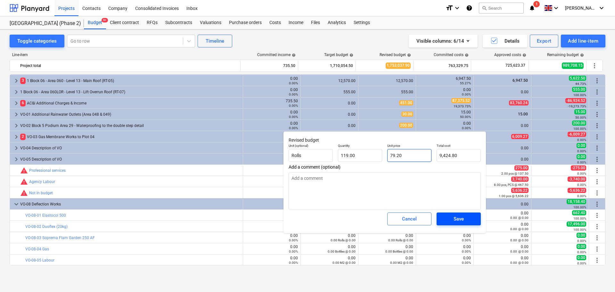
type input "79.20"
click at [454, 219] on div "Save" at bounding box center [459, 219] width 10 height 8
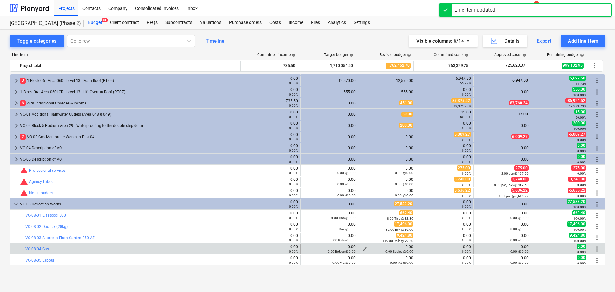
click at [362, 248] on span "edit" at bounding box center [364, 248] width 5 height 5
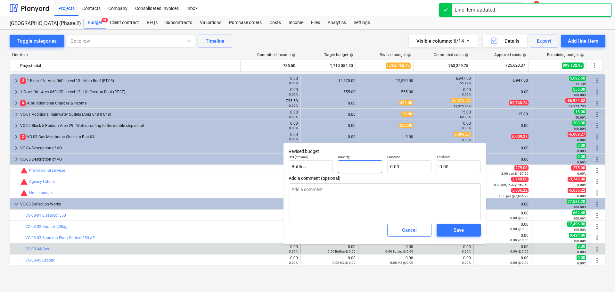
click at [371, 168] on input "text" at bounding box center [360, 166] width 44 height 13
click at [407, 169] on input "0.00" at bounding box center [409, 166] width 44 height 13
type input "14.00"
type input "3"
type input "42.00"
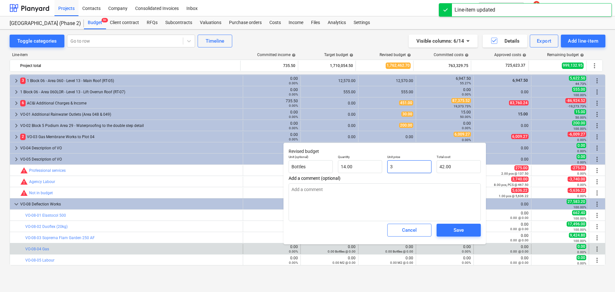
type input "35"
type input "490.00"
type input "35.00"
click at [456, 227] on div "Save" at bounding box center [459, 230] width 10 height 8
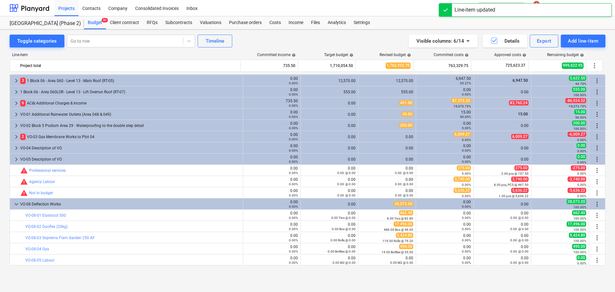
click at [365, 259] on span "edit" at bounding box center [364, 260] width 5 height 5
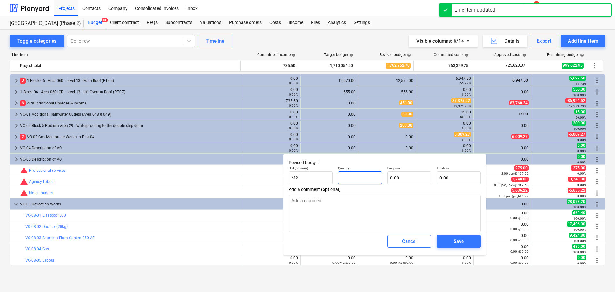
click at [356, 177] on input "text" at bounding box center [360, 177] width 44 height 13
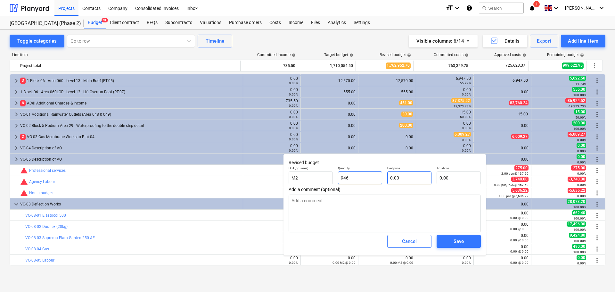
type input "946.00"
type input "1"
type input "946.00"
type input "17"
type input "16,082.00"
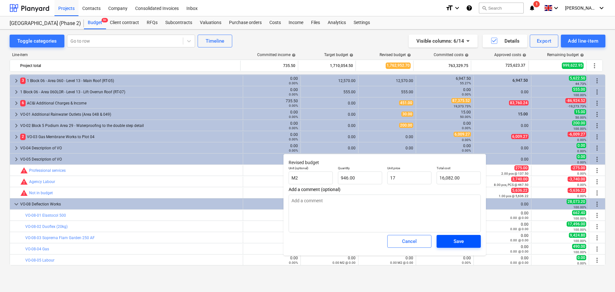
type input "17.00"
click at [455, 238] on div "Save" at bounding box center [459, 241] width 10 height 8
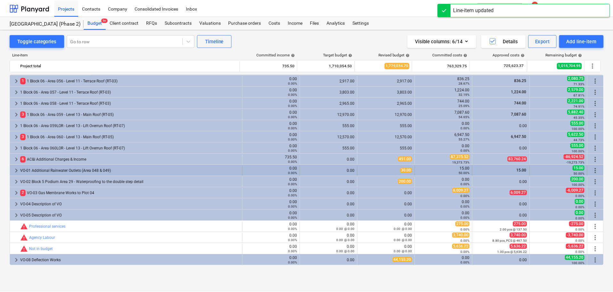
scroll to position [695, 0]
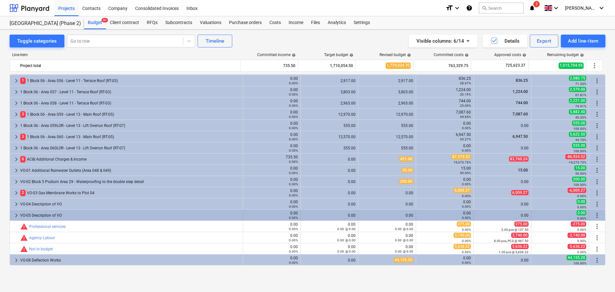
click at [18, 217] on span "keyboard_arrow_right" at bounding box center [16, 215] width 8 height 8
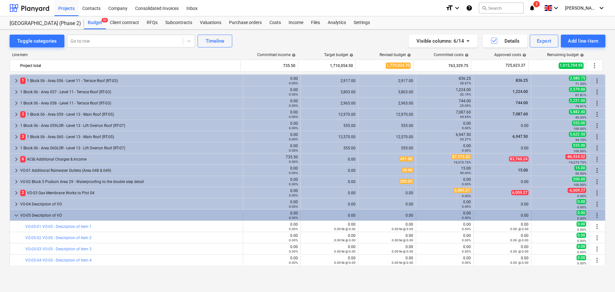
click at [14, 217] on span "keyboard_arrow_down" at bounding box center [16, 215] width 8 height 8
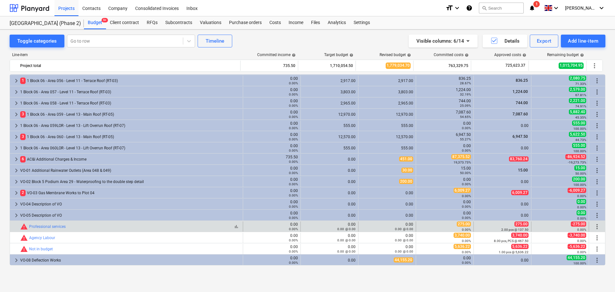
click at [86, 223] on div "bar_chart warning Professional services" at bounding box center [130, 227] width 220 height 8
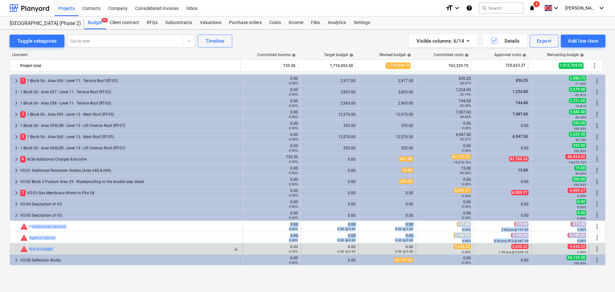
drag, startPoint x: 86, startPoint y: 223, endPoint x: 87, endPoint y: 247, distance: 23.7
click at [87, 247] on div "bar_chart warning Not in budget" at bounding box center [130, 249] width 220 height 8
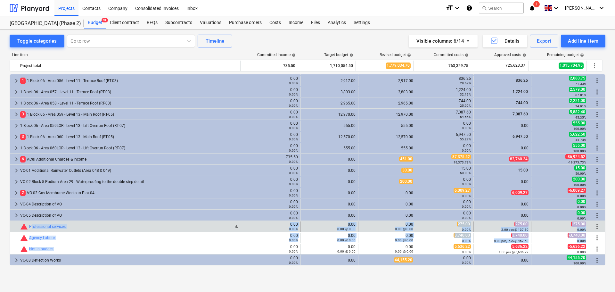
drag, startPoint x: 87, startPoint y: 247, endPoint x: 93, endPoint y: 229, distance: 19.4
click at [93, 229] on div "bar_chart warning Professional services" at bounding box center [130, 227] width 220 height 8
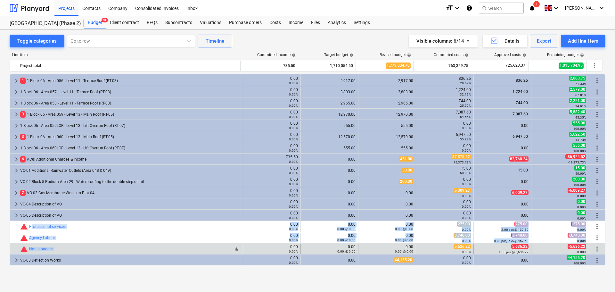
drag, startPoint x: 93, startPoint y: 229, endPoint x: 90, endPoint y: 246, distance: 17.5
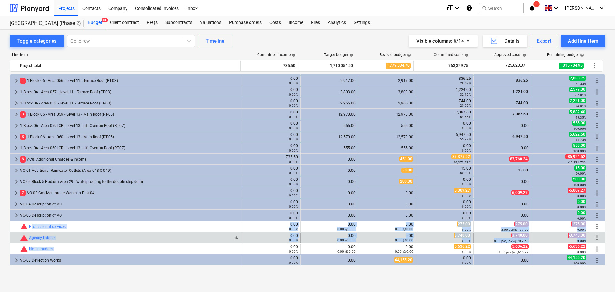
click at [91, 238] on div "bar_chart warning Agency Labour" at bounding box center [130, 238] width 220 height 8
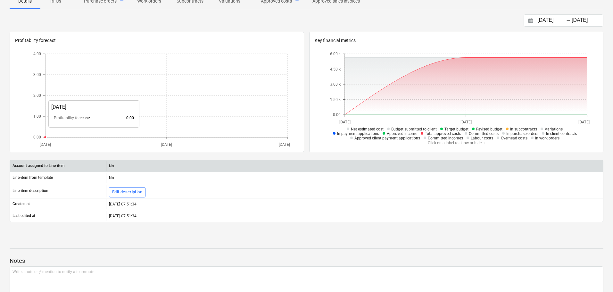
scroll to position [134, 0]
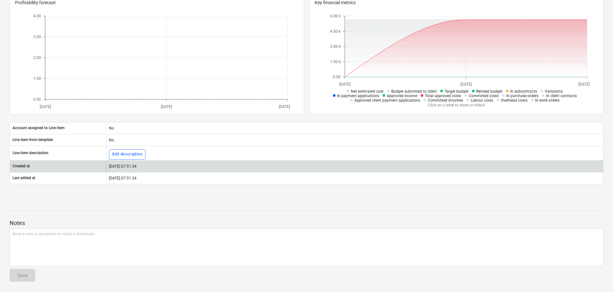
click at [128, 163] on div "10.07.2025 07:51:34" at bounding box center [354, 166] width 497 height 10
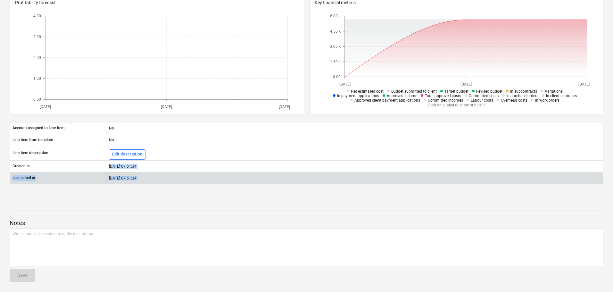
drag, startPoint x: 128, startPoint y: 163, endPoint x: 134, endPoint y: 177, distance: 14.3
click at [134, 177] on div "Account assigned to Line-item No Line-item from template No Line-item descripti…" at bounding box center [307, 153] width 594 height 62
click at [134, 177] on div "10.07.2025 07:51:34" at bounding box center [354, 178] width 497 height 10
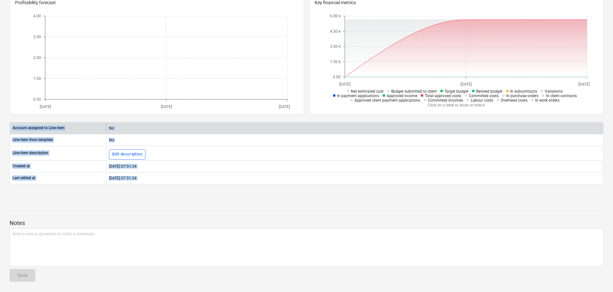
drag, startPoint x: 134, startPoint y: 177, endPoint x: 57, endPoint y: 125, distance: 92.6
click at [57, 125] on div "Account assigned to Line-item No Line-item from template No Line-item descripti…" at bounding box center [307, 153] width 594 height 62
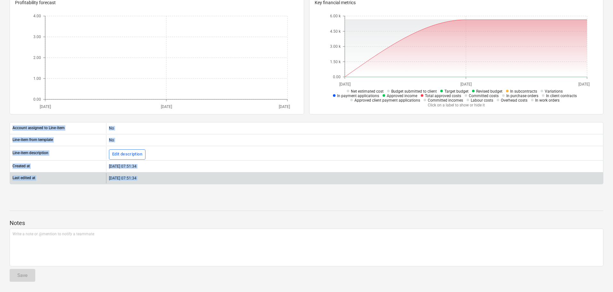
click at [87, 183] on div "Last edited at 10.07.2025 07:51:34" at bounding box center [307, 178] width 594 height 12
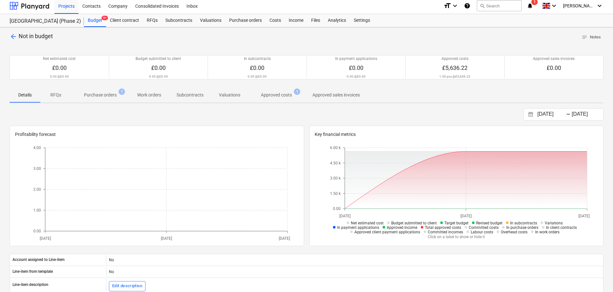
scroll to position [0, 0]
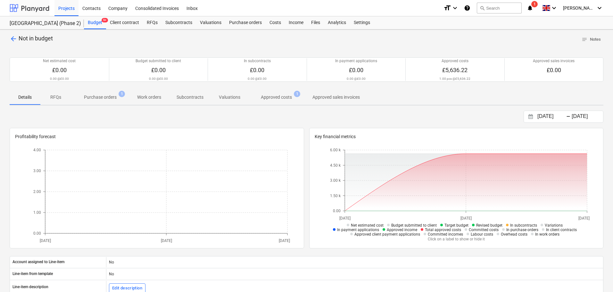
click at [33, 9] on div at bounding box center [30, 8] width 40 height 16
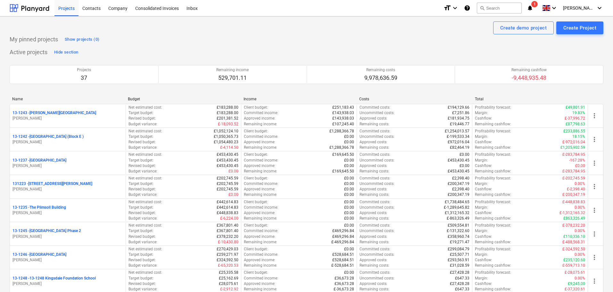
click at [533, 6] on icon "notifications" at bounding box center [530, 8] width 6 height 8
click at [236, 29] on div "Create demo project Create Project" at bounding box center [307, 27] width 594 height 13
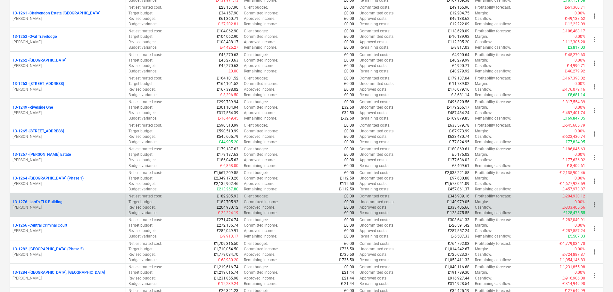
scroll to position [609, 0]
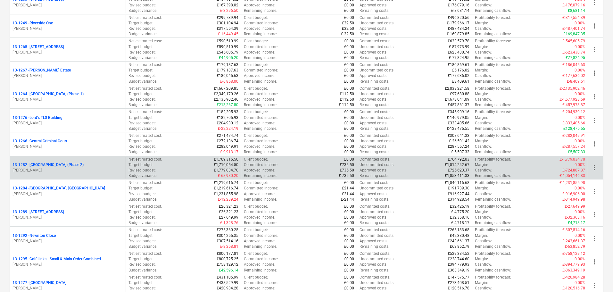
click at [82, 164] on p "13-1282 - Plumstead West Thamesmead (Phase 2)" at bounding box center [47, 164] width 71 height 5
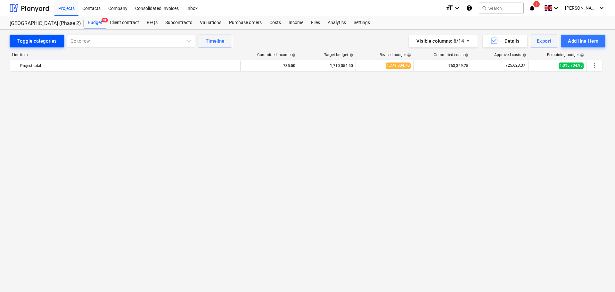
scroll to position [695, 0]
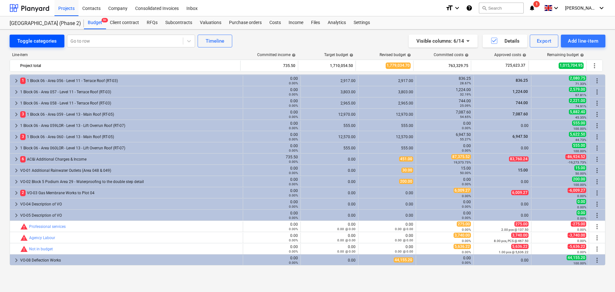
click at [49, 39] on div "Toggle categories" at bounding box center [36, 41] width 39 height 8
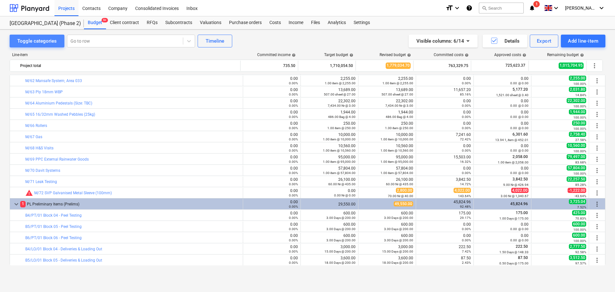
click at [41, 42] on div "Toggle categories" at bounding box center [36, 41] width 39 height 8
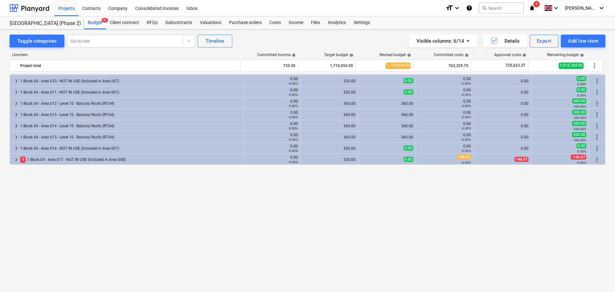
scroll to position [0, 0]
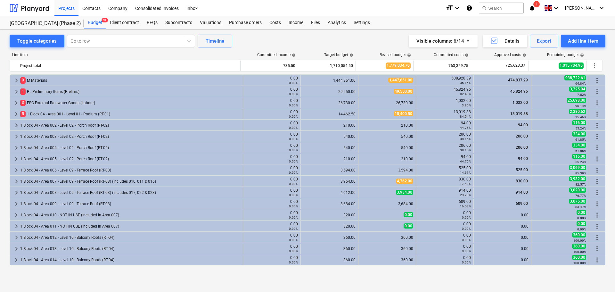
click at [50, 84] on div "9 M Materials" at bounding box center [130, 80] width 220 height 10
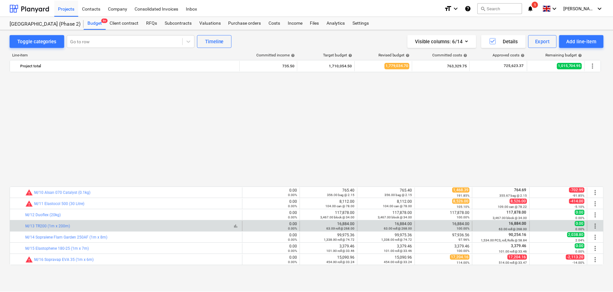
scroll to position [128, 0]
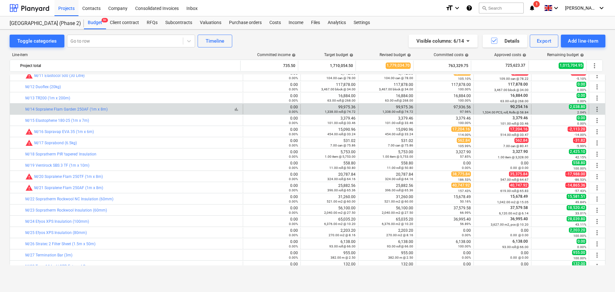
click at [128, 109] on div "bar_chart M/14 Sopralene Flam Garden 250AF (1m x 8m)" at bounding box center [132, 109] width 215 height 4
drag, startPoint x: 128, startPoint y: 109, endPoint x: 492, endPoint y: 111, distance: 364.3
click at [492, 111] on div "bar_chart M/14 Sopralene Flam Garden 250AF (1m x 8m) 0.00 0.00% edit 99,975.36 …" at bounding box center [307, 109] width 595 height 10
click at [494, 111] on small "1,534.00 PCS, roll, Rolls @ 58.84" at bounding box center [505, 113] width 46 height 4
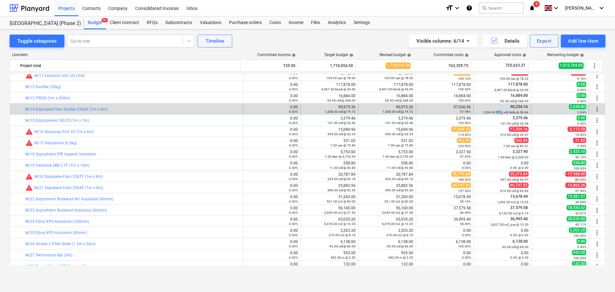
click at [494, 111] on small "1,534.00 PCS, roll, Rolls @ 58.84" at bounding box center [505, 113] width 46 height 4
drag, startPoint x: 494, startPoint y: 111, endPoint x: 334, endPoint y: 109, distance: 159.6
click at [334, 109] on div "bar_chart M/14 Sopralene Flam Garden 250AF (1m x 8m) 0.00 0.00% edit 99,975.36 …" at bounding box center [307, 109] width 595 height 10
click at [334, 109] on div "99,975.36 1,338.00 roll @ 74.72" at bounding box center [329, 109] width 52 height 9
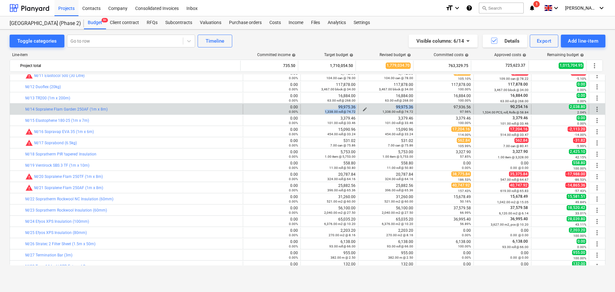
drag, startPoint x: 334, startPoint y: 109, endPoint x: 384, endPoint y: 107, distance: 50.0
click at [384, 107] on div "bar_chart M/14 Sopralene Flam Garden 250AF (1m x 8m) 0.00 0.00% edit 99,975.36 …" at bounding box center [307, 109] width 595 height 10
click at [388, 107] on div "99,975.36 1,338.00 roll @ 74.72" at bounding box center [387, 109] width 52 height 9
drag, startPoint x: 388, startPoint y: 107, endPoint x: 390, endPoint y: 110, distance: 3.9
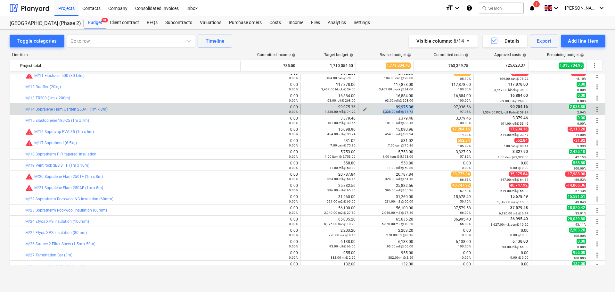
click at [390, 110] on div "99,975.36 1,338.00 roll @ 74.72" at bounding box center [387, 109] width 52 height 9
click at [390, 110] on small "1,338.00 roll @ 74.72" at bounding box center [398, 112] width 31 height 4
click at [321, 107] on div "99,975.36 1,338.00 roll @ 74.72" at bounding box center [329, 109] width 52 height 9
drag, startPoint x: 321, startPoint y: 107, endPoint x: 320, endPoint y: 111, distance: 3.9
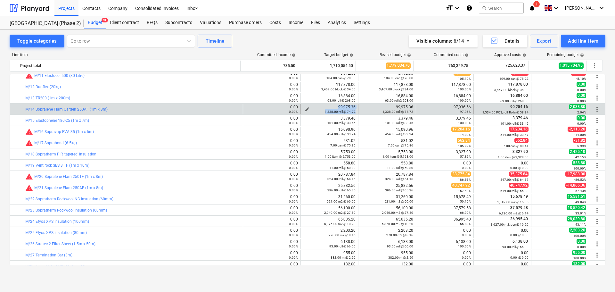
click at [320, 111] on div "99,975.36 1,338.00 roll @ 74.72" at bounding box center [329, 109] width 52 height 9
click at [320, 111] on div "1,338.00 roll @ 74.72" at bounding box center [329, 111] width 52 height 4
drag, startPoint x: 320, startPoint y: 111, endPoint x: 322, endPoint y: 107, distance: 4.2
click at [322, 107] on div "99,975.36 1,338.00 roll @ 74.72" at bounding box center [329, 109] width 52 height 9
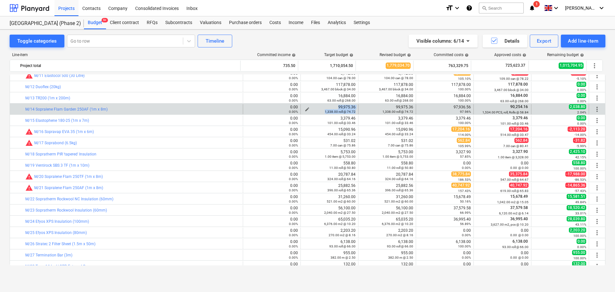
click at [322, 107] on div "99,975.36 1,338.00 roll @ 74.72" at bounding box center [329, 109] width 52 height 9
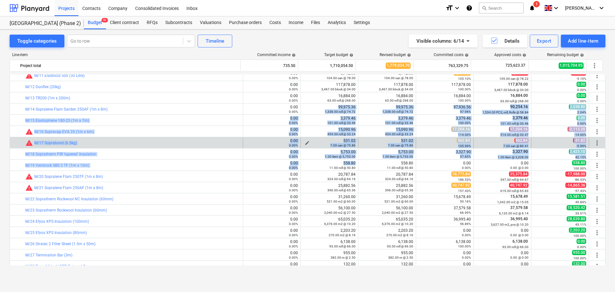
drag, startPoint x: 322, startPoint y: 107, endPoint x: 335, endPoint y: 140, distance: 35.1
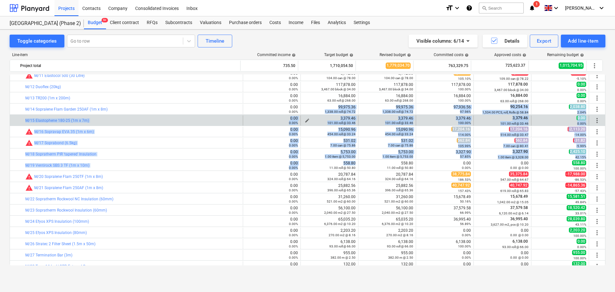
click at [333, 120] on div "3,379.46 101.00 roll @ 33.46" at bounding box center [329, 120] width 52 height 9
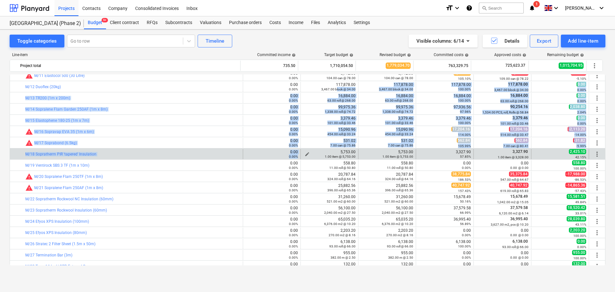
drag, startPoint x: 335, startPoint y: 101, endPoint x: 334, endPoint y: 151, distance: 50.0
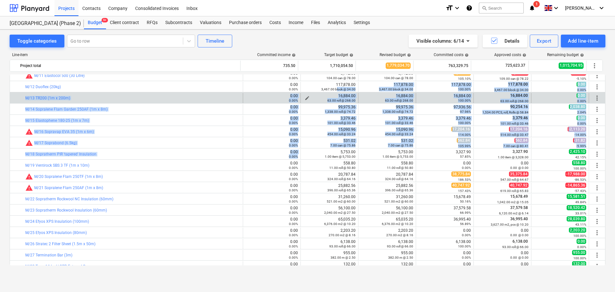
click at [332, 99] on small "63.00 roll @ 268.00" at bounding box center [341, 101] width 28 height 4
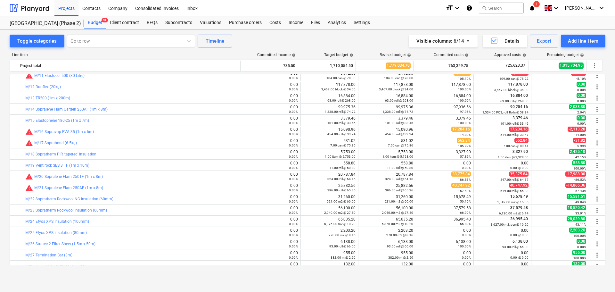
click at [535, 9] on icon "notifications" at bounding box center [532, 8] width 6 height 8
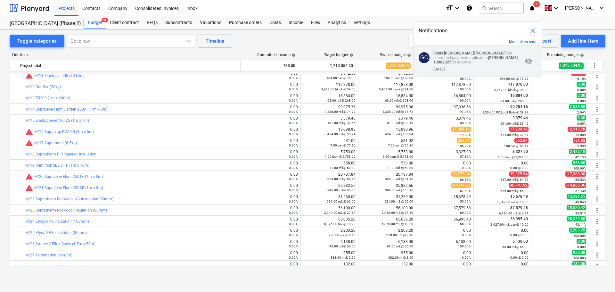
click at [480, 59] on p "[Rolls Royce Chichester] Grant Collins has submitted payment application Grant …" at bounding box center [477, 57] width 89 height 13
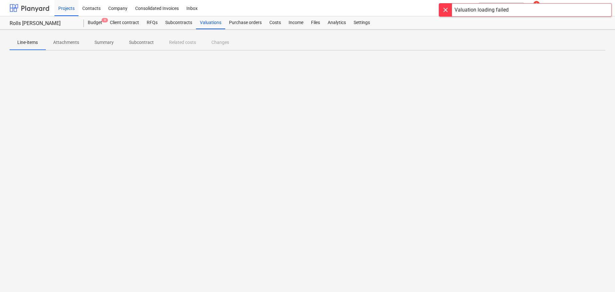
click at [46, 10] on div at bounding box center [30, 8] width 40 height 16
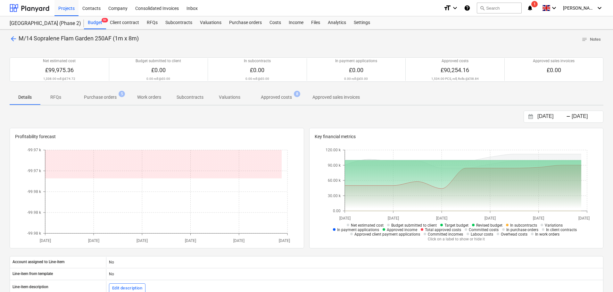
click at [100, 96] on p "Purchase orders" at bounding box center [100, 97] width 33 height 7
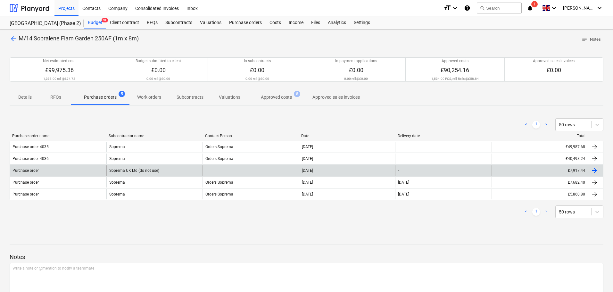
click at [244, 169] on div at bounding box center [250, 170] width 96 height 10
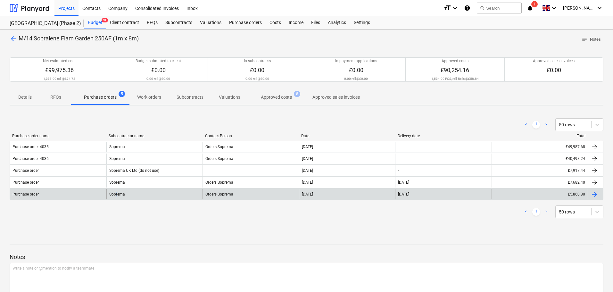
click at [118, 198] on div "Soprema" at bounding box center [154, 194] width 96 height 10
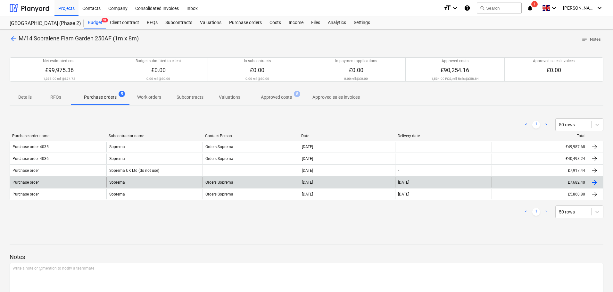
click at [223, 182] on div "Orders Soprema" at bounding box center [250, 182] width 96 height 10
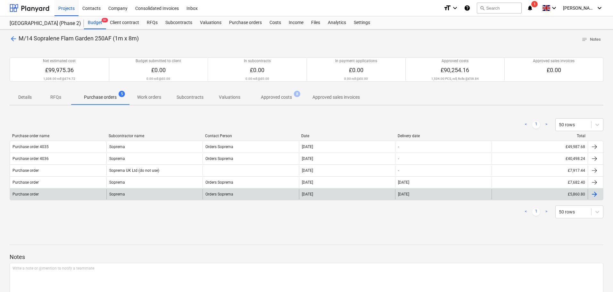
click at [125, 196] on div "Soprema" at bounding box center [154, 194] width 96 height 10
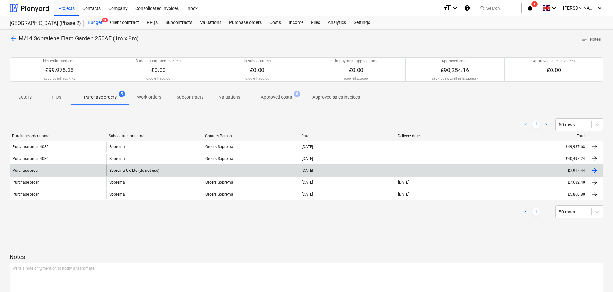
click at [219, 170] on div at bounding box center [250, 170] width 96 height 10
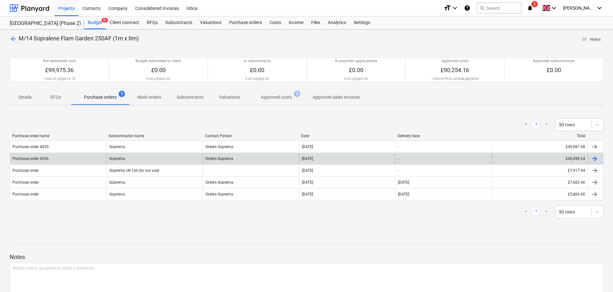
click at [173, 159] on div "Soprema" at bounding box center [154, 158] width 96 height 10
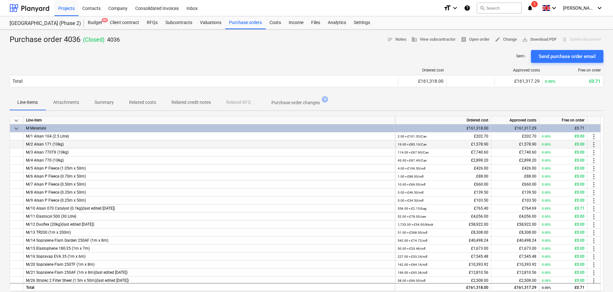
scroll to position [2, 0]
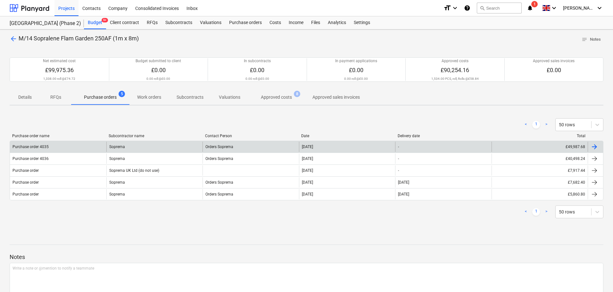
click at [167, 145] on div "Soprema" at bounding box center [154, 147] width 96 height 10
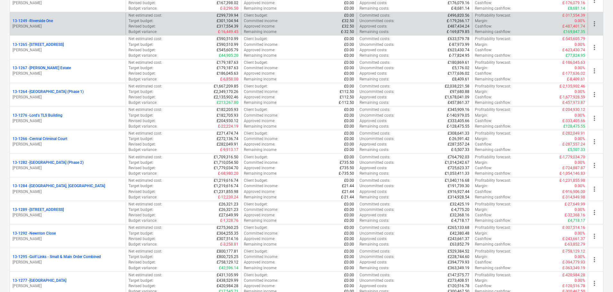
scroll to position [737, 0]
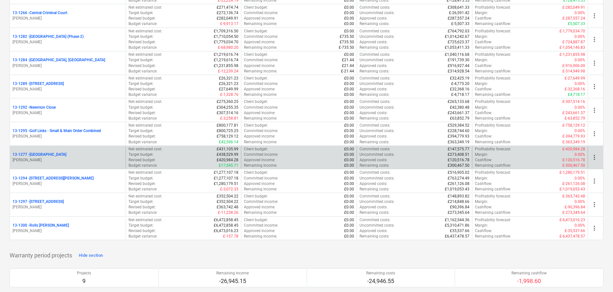
click at [57, 160] on p "[PERSON_NAME]" at bounding box center [67, 159] width 111 height 5
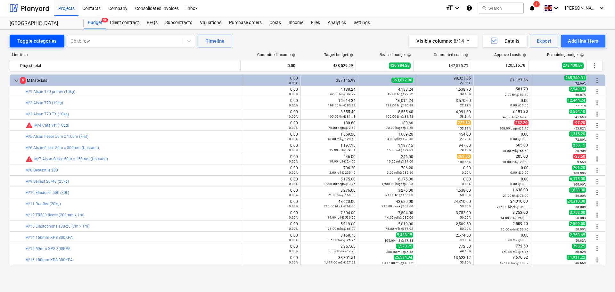
click at [31, 35] on button "Toggle categories" at bounding box center [37, 41] width 55 height 13
click at [31, 36] on button "Toggle categories" at bounding box center [37, 41] width 55 height 13
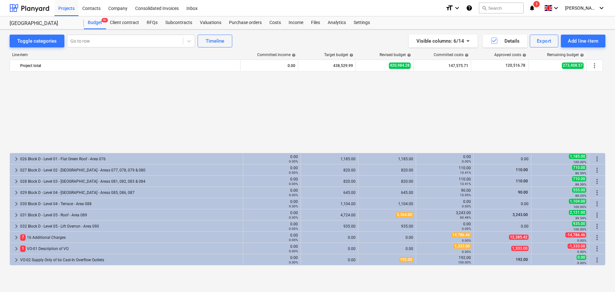
scroll to position [325, 0]
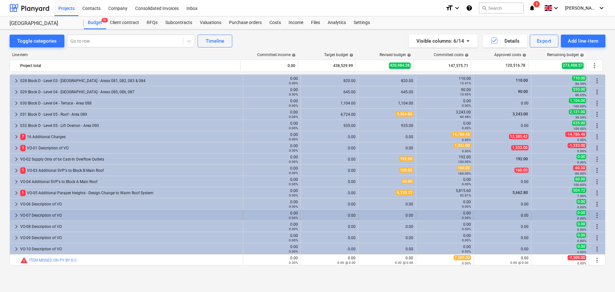
click at [37, 212] on div "VO-07 Description of VO" at bounding box center [130, 215] width 220 height 10
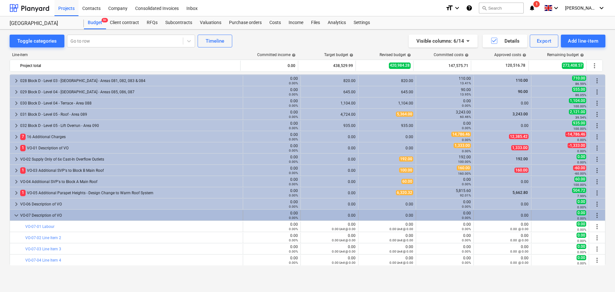
click at [35, 215] on div "VO-07 Description of VO" at bounding box center [130, 215] width 220 height 10
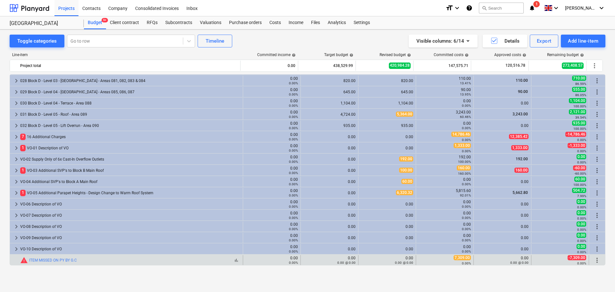
click at [94, 257] on div "bar_chart warning ITEM MISSED ON PY BY G.C" at bounding box center [130, 260] width 220 height 8
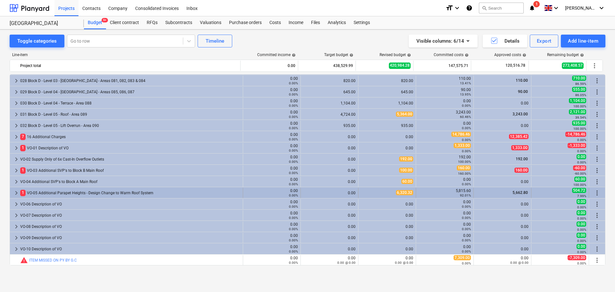
click at [73, 191] on div "1 VO-05 Additional Parapet Heights - Design Change to Warm Roof System" at bounding box center [130, 193] width 220 height 10
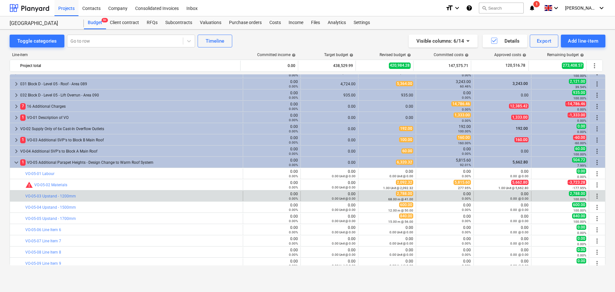
scroll to position [357, 0]
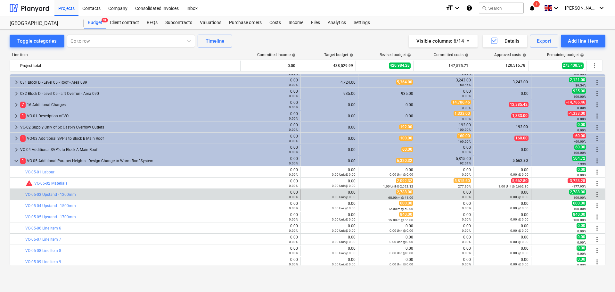
click at [169, 192] on div "bar_chart VO-05-03 Upstand - 1200mm" at bounding box center [132, 194] width 215 height 10
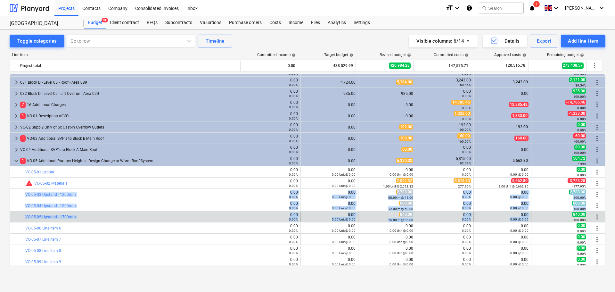
drag, startPoint x: 169, startPoint y: 192, endPoint x: 520, endPoint y: 218, distance: 352.4
click at [520, 218] on div "keyboard_arrow_right 010 Block B - Level 02 - Balconies - Areas 024, 025, 026 &…" at bounding box center [308, 31] width 596 height 628
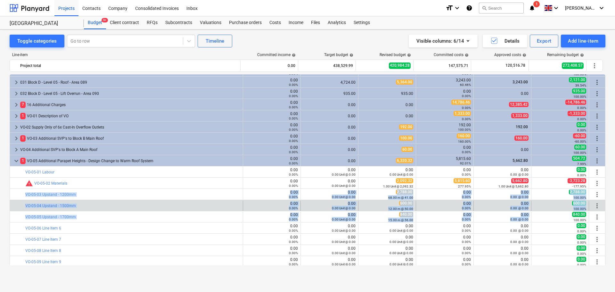
click at [513, 201] on div "0.00 0.00 @ 0.00" at bounding box center [502, 206] width 52 height 10
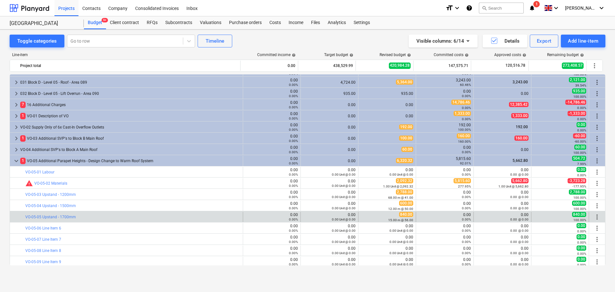
click at [506, 215] on div "0.00 0.00 @ 0.00" at bounding box center [502, 216] width 52 height 9
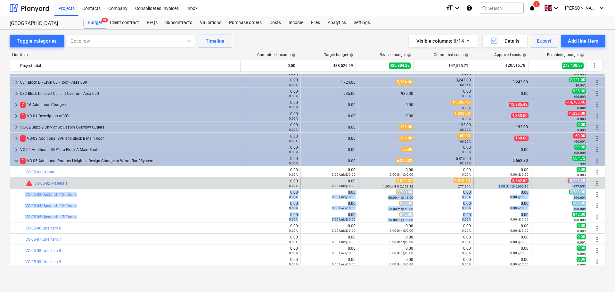
drag, startPoint x: 506, startPoint y: 215, endPoint x: 507, endPoint y: 185, distance: 30.8
click at [507, 185] on div "keyboard_arrow_right 010 Block B - Level 02 - Balconies - Areas 024, 025, 026 &…" at bounding box center [308, 31] width 596 height 628
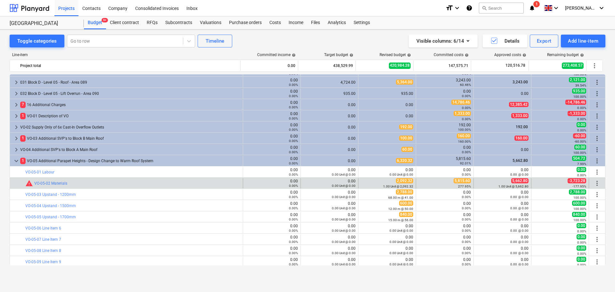
click at [508, 182] on div "5,662.80 1.00 Unit @ 5,662.80" at bounding box center [502, 183] width 52 height 10
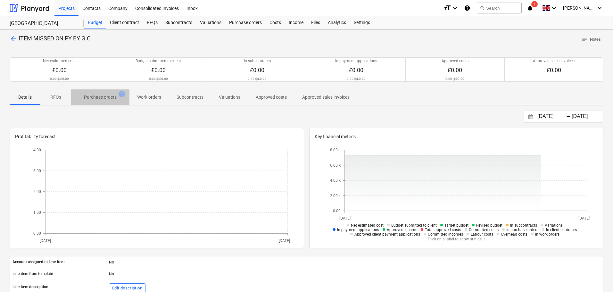
click at [100, 99] on p "Purchase orders" at bounding box center [100, 97] width 33 height 7
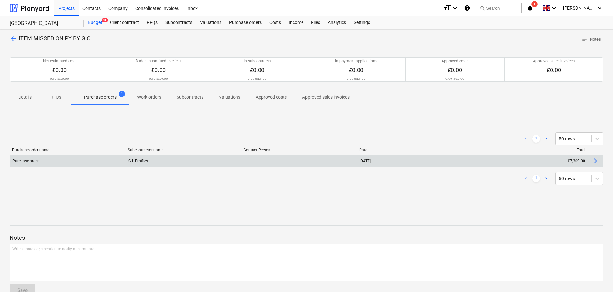
click at [79, 159] on div "Purchase order" at bounding box center [68, 161] width 116 height 10
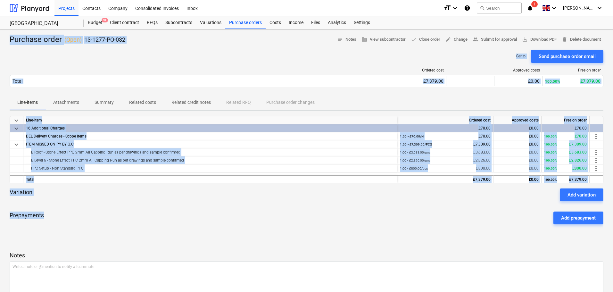
drag, startPoint x: 11, startPoint y: 39, endPoint x: 220, endPoint y: 227, distance: 281.1
click at [220, 227] on div "Purchase order ( Open ) 13-1277-PO-032 notes Notes business View subcontractor …" at bounding box center [306, 176] width 613 height 295
click at [220, 227] on div "Prepayments Add prepayment" at bounding box center [307, 217] width 594 height 23
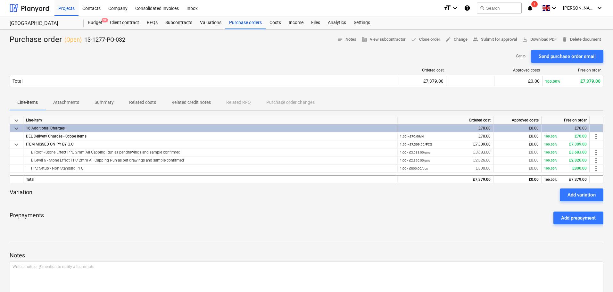
click at [220, 227] on div "Prepayments Add prepayment" at bounding box center [307, 217] width 594 height 23
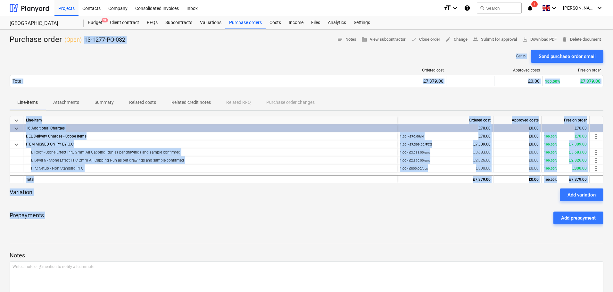
drag, startPoint x: 220, startPoint y: 227, endPoint x: 135, endPoint y: 37, distance: 207.1
click at [134, 41] on div "Purchase order ( Open ) 13-1277-PO-032 notes Notes business View subcontractor …" at bounding box center [306, 176] width 613 height 295
click at [135, 37] on div "Purchase order ( Open ) 13-1277-PO-032 notes Notes business View subcontractor …" at bounding box center [307, 40] width 594 height 10
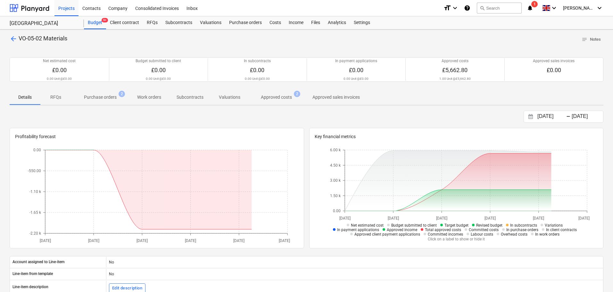
click at [268, 95] on p "Approved costs" at bounding box center [276, 97] width 31 height 7
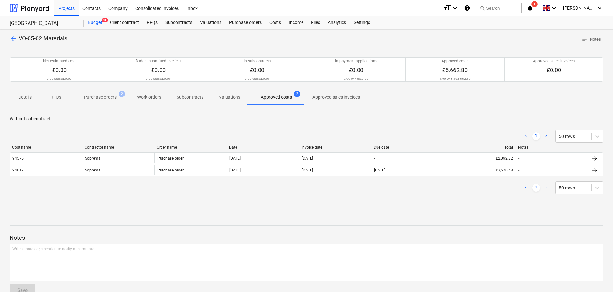
click at [105, 101] on span "Purchase orders 2" at bounding box center [100, 97] width 58 height 12
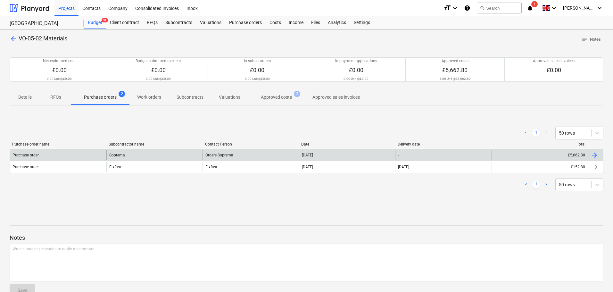
click at [104, 155] on div "Purchase order" at bounding box center [58, 155] width 96 height 10
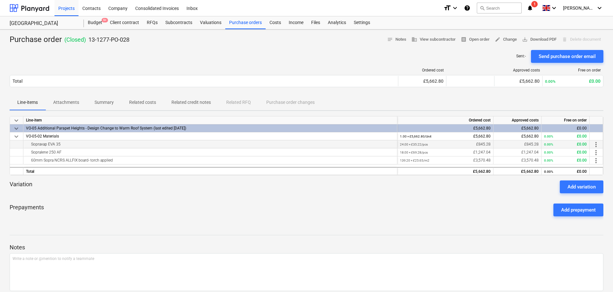
click at [58, 143] on div "Sopravap EVA 35" at bounding box center [210, 144] width 368 height 8
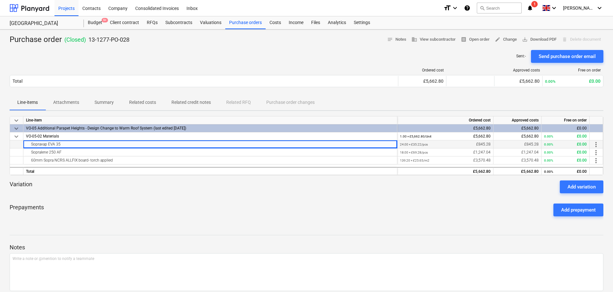
click at [58, 143] on div "Sopravap EVA 35" at bounding box center [210, 144] width 368 height 8
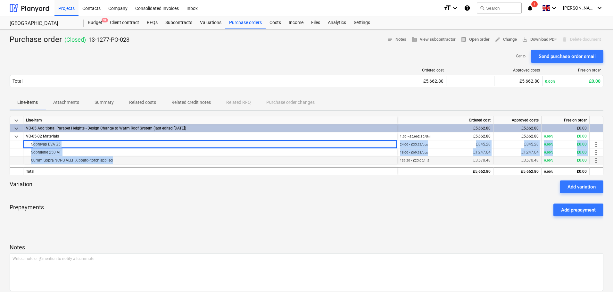
drag, startPoint x: 58, startPoint y: 143, endPoint x: 58, endPoint y: 157, distance: 14.4
click at [58, 157] on div "keyboard_arrow_down Line-item Ordered cost Approved costs Free on order keyboar…" at bounding box center [307, 145] width 594 height 59
click at [58, 157] on div "60mm Sopra NCRS ALLFIX board- torch applied" at bounding box center [210, 160] width 368 height 8
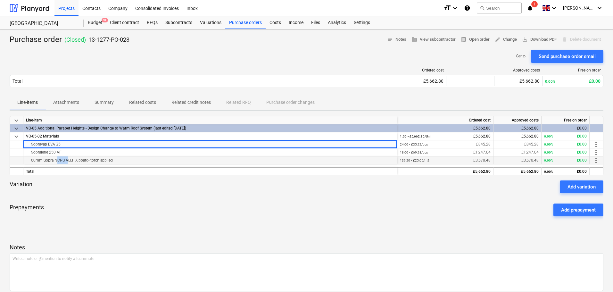
click at [58, 157] on div "60mm Sopra NCRS ALLFIX board- torch applied" at bounding box center [210, 160] width 368 height 8
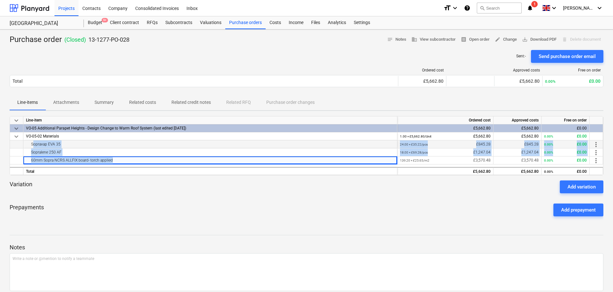
drag, startPoint x: 58, startPoint y: 157, endPoint x: 55, endPoint y: 145, distance: 12.1
click at [55, 145] on div "keyboard_arrow_down Line-item Ordered cost Approved costs Free on order keyboar…" at bounding box center [307, 145] width 594 height 59
click at [55, 145] on div "Sopravap EVA 35" at bounding box center [210, 144] width 368 height 8
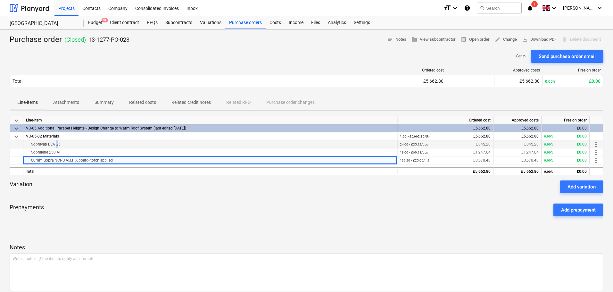
click at [55, 145] on div "Sopravap EVA 35" at bounding box center [210, 144] width 368 height 8
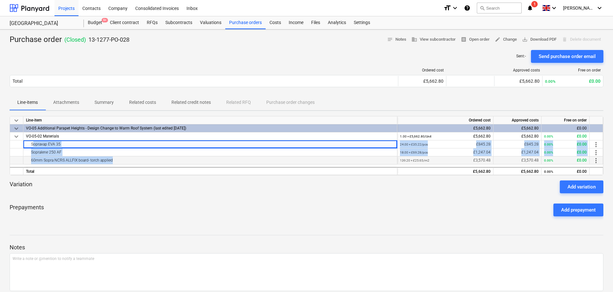
drag, startPoint x: 55, startPoint y: 145, endPoint x: 55, endPoint y: 158, distance: 12.8
click at [55, 158] on div "keyboard_arrow_down Line-item Ordered cost Approved costs Free on order keyboar…" at bounding box center [307, 145] width 594 height 59
click at [55, 158] on div "60mm Sopra NCRS ALLFIX board- torch applied" at bounding box center [210, 160] width 368 height 8
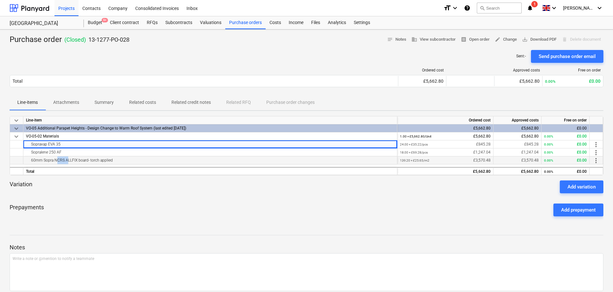
click at [55, 158] on div "60mm Sopra NCRS ALLFIX board- torch applied" at bounding box center [210, 160] width 368 height 8
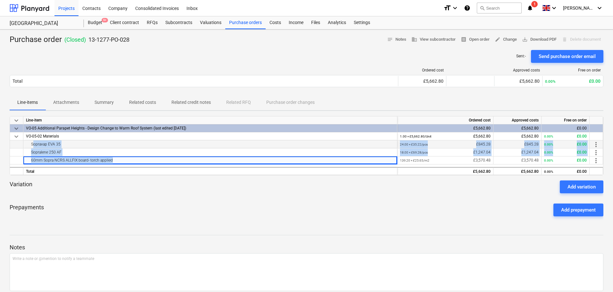
drag, startPoint x: 55, startPoint y: 158, endPoint x: 53, endPoint y: 145, distance: 13.7
click at [53, 145] on div "keyboard_arrow_down Line-item Ordered cost Approved costs Free on order keyboar…" at bounding box center [307, 145] width 594 height 59
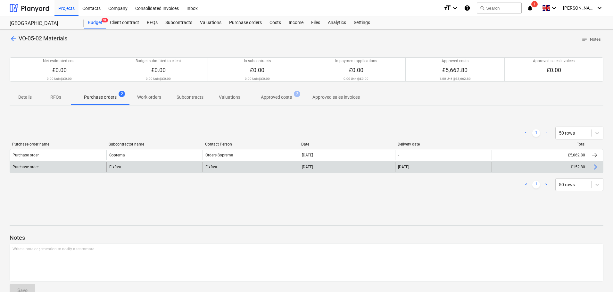
click at [111, 168] on div "Fixfast" at bounding box center [154, 167] width 96 height 10
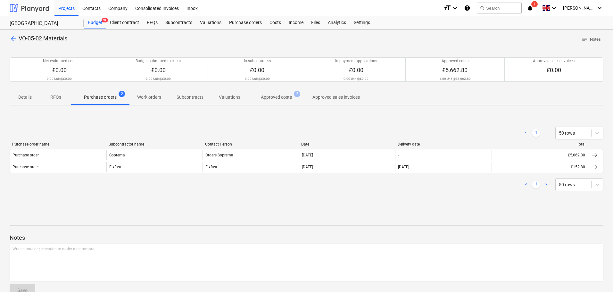
click at [30, 7] on div at bounding box center [30, 8] width 40 height 16
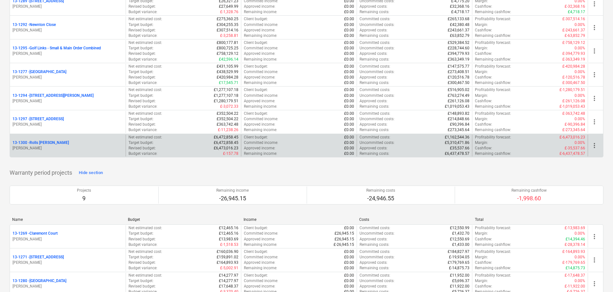
scroll to position [769, 0]
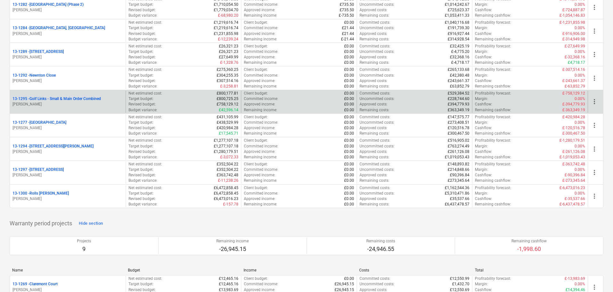
click at [78, 101] on p "13-1295 - Golf Links - Small & Main Order Combined" at bounding box center [56, 98] width 88 height 5
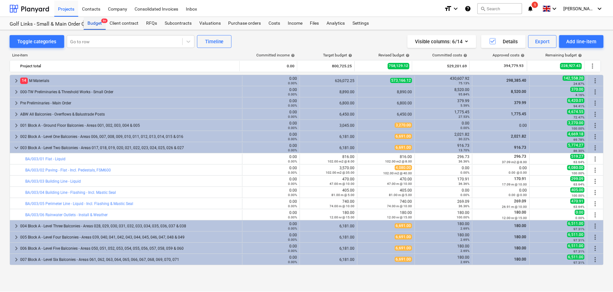
scroll to position [32, 0]
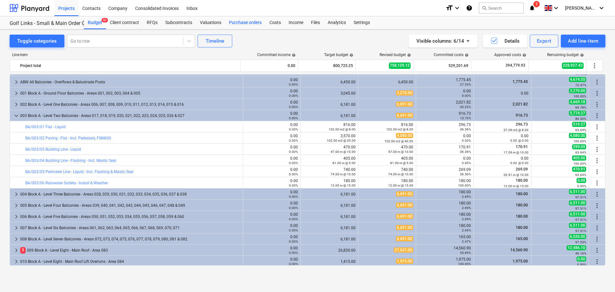
click at [255, 26] on div "Purchase orders" at bounding box center [245, 22] width 40 height 13
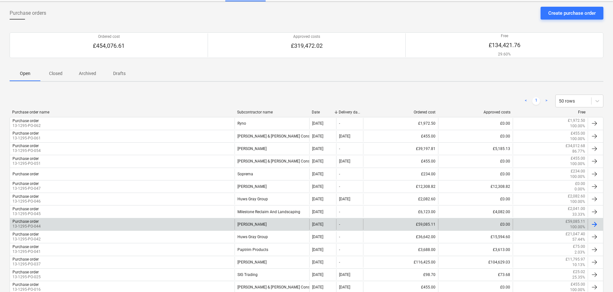
scroll to position [32, 0]
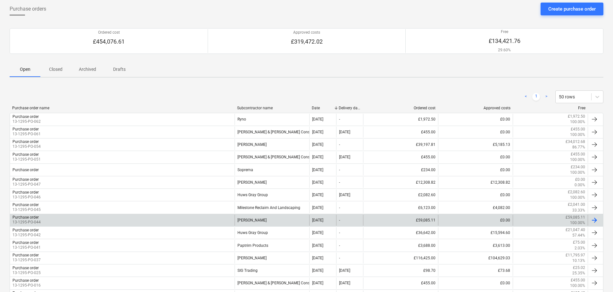
click at [45, 220] on div "Purchase order 13-1295-PO-044" at bounding box center [122, 220] width 225 height 11
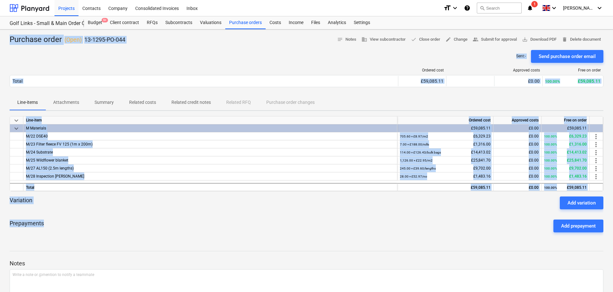
drag, startPoint x: 9, startPoint y: 40, endPoint x: 217, endPoint y: 229, distance: 281.0
click at [217, 229] on div "Purchase order ( Open ) 13-1295-PO-044 notes Notes business View subcontractor …" at bounding box center [306, 180] width 613 height 303
click at [217, 229] on div "Prepayments Add prepayment" at bounding box center [307, 225] width 594 height 23
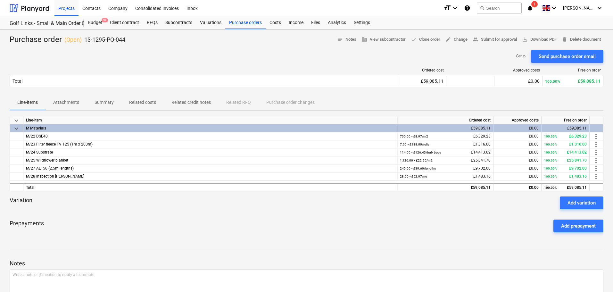
click at [217, 229] on div "Prepayments Add prepayment" at bounding box center [307, 225] width 594 height 23
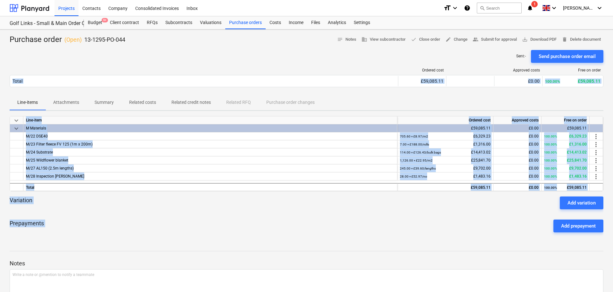
drag, startPoint x: 217, startPoint y: 229, endPoint x: 179, endPoint y: 58, distance: 175.8
click at [177, 61] on div "Purchase order ( Open ) 13-1295-PO-044 notes Notes business View subcontractor …" at bounding box center [306, 180] width 613 height 303
click at [179, 58] on div "Sent : - Send purchase order email" at bounding box center [307, 56] width 594 height 13
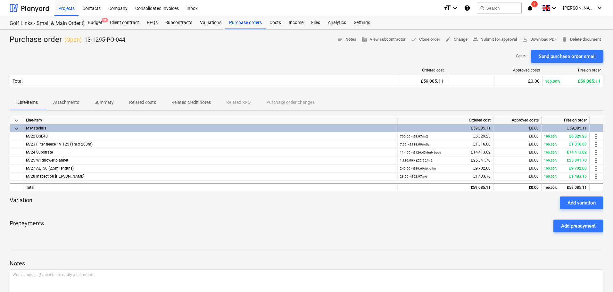
click at [192, 56] on div "Sent : - Send purchase order email" at bounding box center [307, 56] width 594 height 13
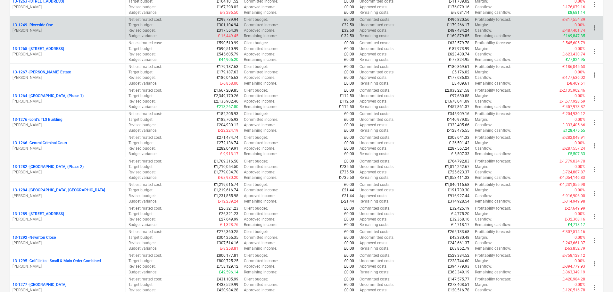
scroll to position [609, 0]
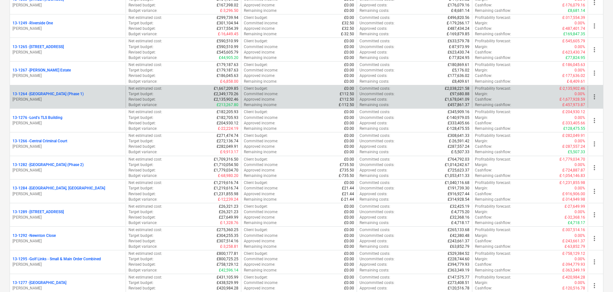
click at [103, 92] on div "13-1264 - Plumstead [GEOGRAPHIC_DATA] (Phase 1)" at bounding box center [67, 93] width 111 height 5
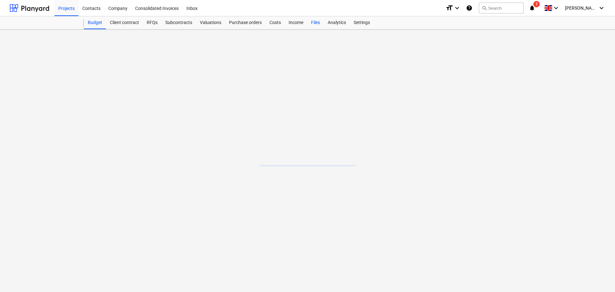
click at [309, 21] on div "Files" at bounding box center [315, 22] width 17 height 13
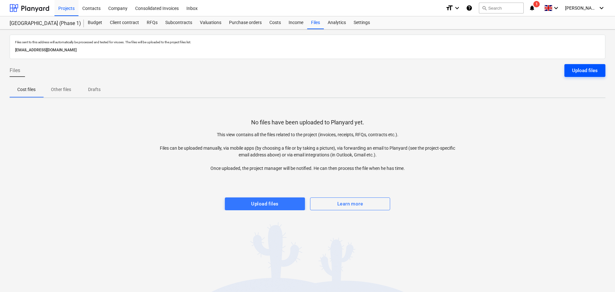
click at [595, 73] on div "Upload files" at bounding box center [585, 70] width 26 height 8
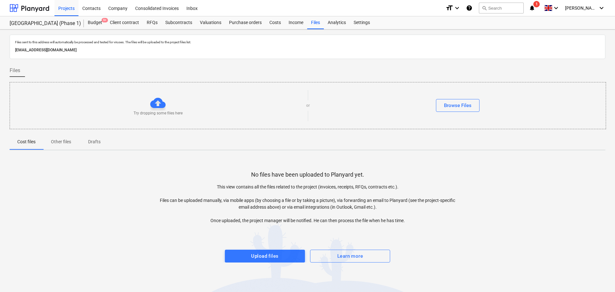
click at [117, 41] on p "Files sent to this address will automatically be processed and tested for virus…" at bounding box center [307, 42] width 585 height 4
drag, startPoint x: 117, startPoint y: 41, endPoint x: 120, endPoint y: 48, distance: 7.7
click at [120, 48] on div "Files sent to this address will automatically be processed and tested for virus…" at bounding box center [308, 47] width 588 height 16
click at [120, 48] on p "[EMAIL_ADDRESS][DOMAIN_NAME]" at bounding box center [307, 50] width 585 height 7
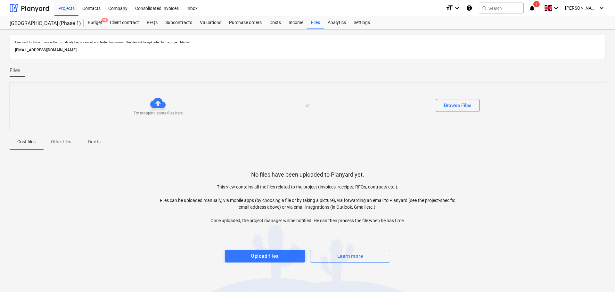
click at [120, 48] on p "[EMAIL_ADDRESS][DOMAIN_NAME]" at bounding box center [307, 50] width 585 height 7
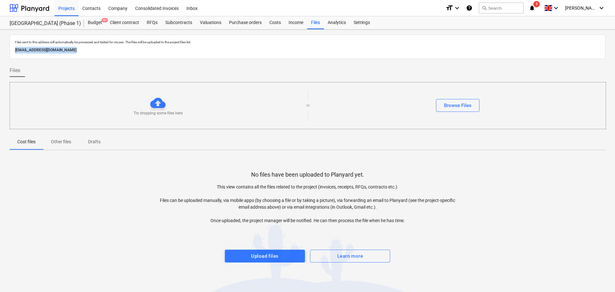
click at [124, 45] on div "[EMAIL_ADDRESS][DOMAIN_NAME]" at bounding box center [308, 49] width 588 height 9
click at [127, 44] on p "Files sent to this address will automatically be processed and tested for virus…" at bounding box center [307, 42] width 585 height 4
drag, startPoint x: 127, startPoint y: 44, endPoint x: 126, endPoint y: 49, distance: 4.5
click at [126, 49] on div "Files sent to this address will automatically be processed and tested for virus…" at bounding box center [308, 47] width 588 height 16
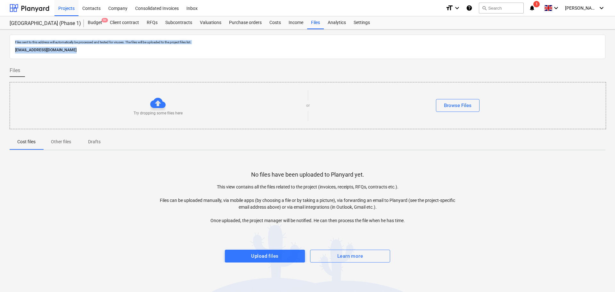
click at [126, 49] on p "[EMAIL_ADDRESS][DOMAIN_NAME]" at bounding box center [307, 50] width 585 height 7
drag, startPoint x: 126, startPoint y: 49, endPoint x: 128, endPoint y: 40, distance: 9.0
click at [128, 40] on div "Files sent to this address will automatically be processed and tested for virus…" at bounding box center [308, 47] width 588 height 16
click at [128, 40] on p "Files sent to this address will automatically be processed and tested for virus…" at bounding box center [307, 42] width 585 height 4
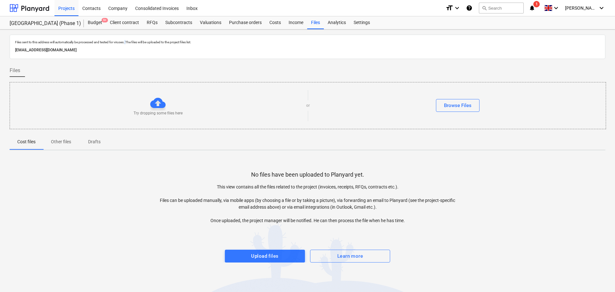
click at [128, 40] on p "Files sent to this address will automatically be processed and tested for virus…" at bounding box center [307, 42] width 585 height 4
drag, startPoint x: 128, startPoint y: 40, endPoint x: 128, endPoint y: 49, distance: 9.0
click at [128, 49] on div "Files sent to this address will automatically be processed and tested for virus…" at bounding box center [308, 47] width 588 height 16
click at [128, 49] on p "[EMAIL_ADDRESS][DOMAIN_NAME]" at bounding box center [307, 50] width 585 height 7
click at [145, 39] on div "Files sent to this address will automatically be processed and tested for virus…" at bounding box center [308, 42] width 588 height 7
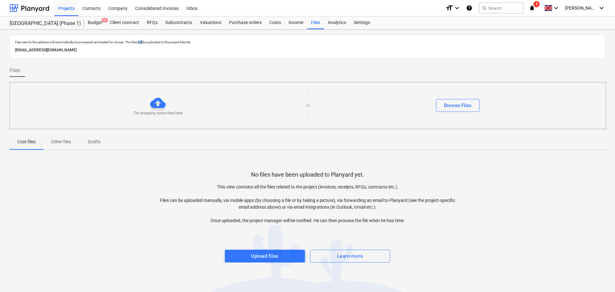
click at [145, 39] on div "Files sent to this address will automatically be processed and tested for virus…" at bounding box center [308, 42] width 588 height 7
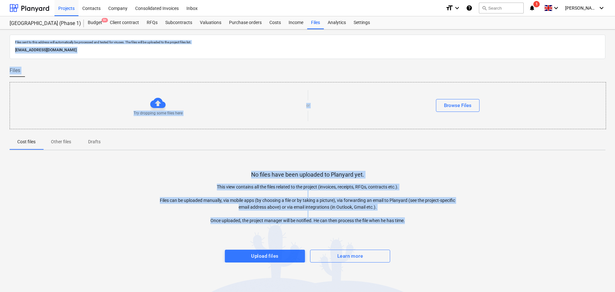
drag, startPoint x: 145, startPoint y: 39, endPoint x: 426, endPoint y: 275, distance: 366.6
click at [426, 275] on div "Files sent to this address will automatically be processed and tested for virus…" at bounding box center [307, 160] width 615 height 262
drag, startPoint x: 449, startPoint y: 269, endPoint x: 30, endPoint y: -11, distance: 503.2
click at [30, 0] on html "Projects Contacts Company Consolidated Invoices Inbox format_size keyboard_arro…" at bounding box center [307, 146] width 615 height 292
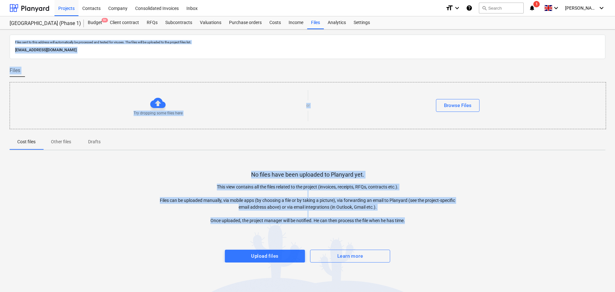
drag, startPoint x: 447, startPoint y: 190, endPoint x: 451, endPoint y: 194, distance: 6.1
click at [447, 190] on p "This view contains all the files related to the project (invoices, receipts, RF…" at bounding box center [308, 204] width 298 height 40
drag, startPoint x: 453, startPoint y: 235, endPoint x: 37, endPoint y: 2, distance: 476.6
click at [4, 0] on html "Projects Contacts Company Consolidated Invoices Inbox format_size keyboard_arro…" at bounding box center [307, 146] width 615 height 292
click at [148, 168] on div "No files have been uploaded to Planyard yet. This view contains all the files r…" at bounding box center [308, 208] width 596 height 107
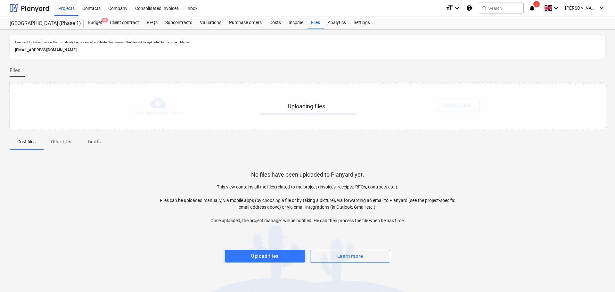
click at [193, 39] on div "Files sent to this address will automatically be processed and tested for virus…" at bounding box center [308, 42] width 588 height 7
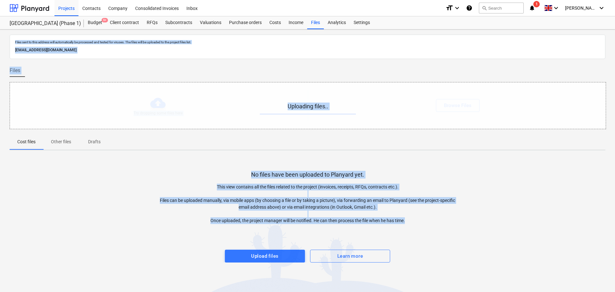
drag, startPoint x: 193, startPoint y: 39, endPoint x: 499, endPoint y: 307, distance: 407.1
click at [499, 292] on html "Projects Contacts Company Consolidated Invoices Inbox format_size keyboard_arro…" at bounding box center [307, 146] width 615 height 292
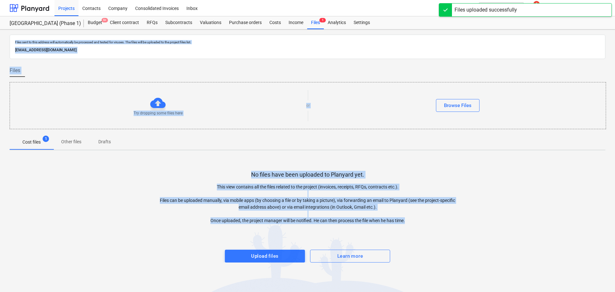
click at [487, 241] on div at bounding box center [308, 243] width 596 height 13
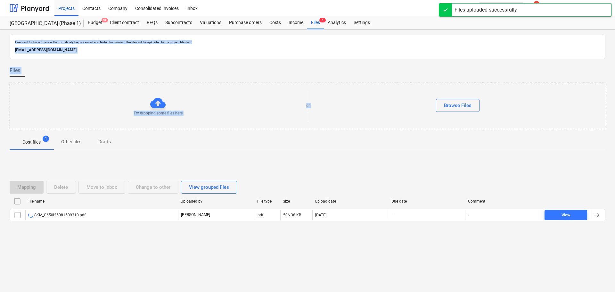
click at [187, 42] on p "Files sent to this address will automatically be processed and tested for virus…" at bounding box center [307, 42] width 585 height 4
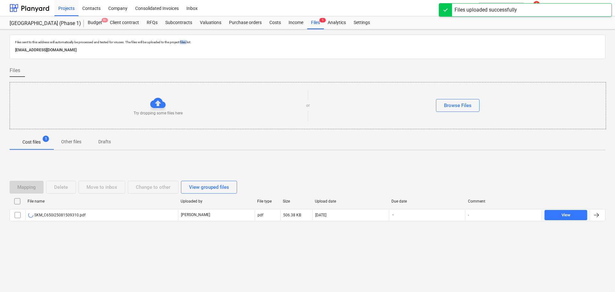
click at [187, 42] on p "Files sent to this address will automatically be processed and tested for virus…" at bounding box center [307, 42] width 585 height 4
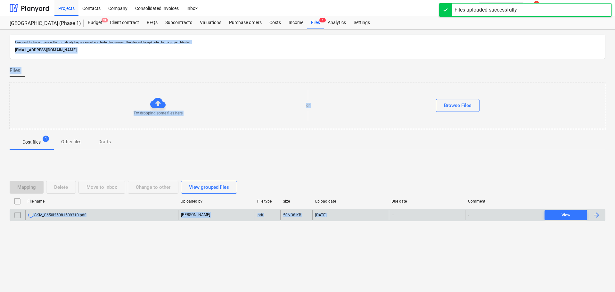
drag, startPoint x: 187, startPoint y: 42, endPoint x: 377, endPoint y: 217, distance: 258.5
click at [379, 218] on div "Files sent to this address will automatically be processed and tested for virus…" at bounding box center [307, 160] width 615 height 262
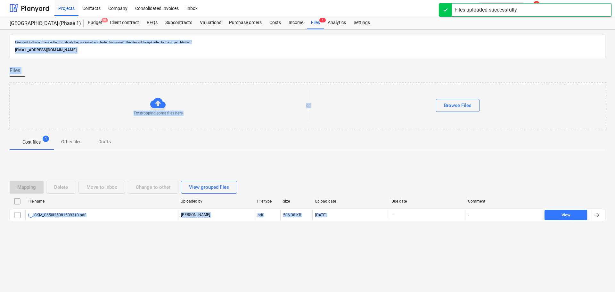
click at [332, 175] on div "Mapping Delete Move to inbox Change to other View grouped files File name Uploa…" at bounding box center [308, 203] width 596 height 61
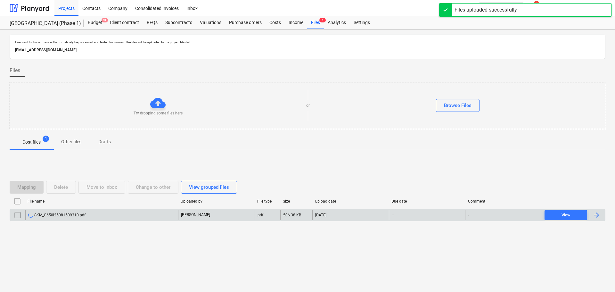
click at [265, 216] on div "pdf" at bounding box center [268, 215] width 26 height 10
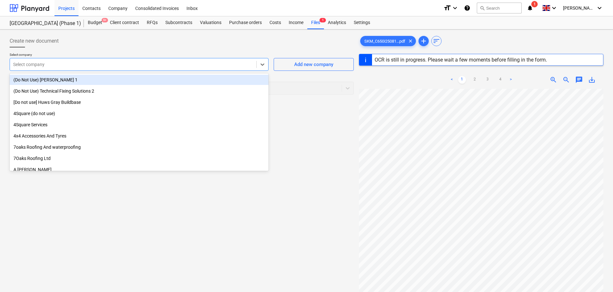
click at [182, 61] on div at bounding box center [133, 64] width 240 height 6
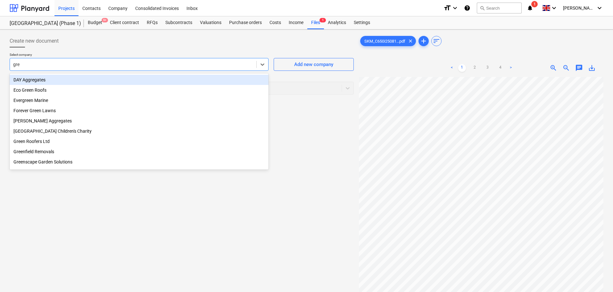
type input "gree"
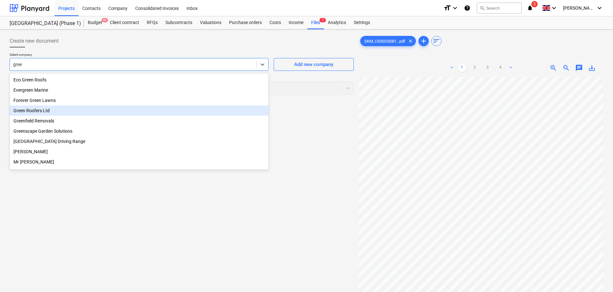
click at [43, 110] on div "Green Roofers Ltd" at bounding box center [139, 110] width 259 height 10
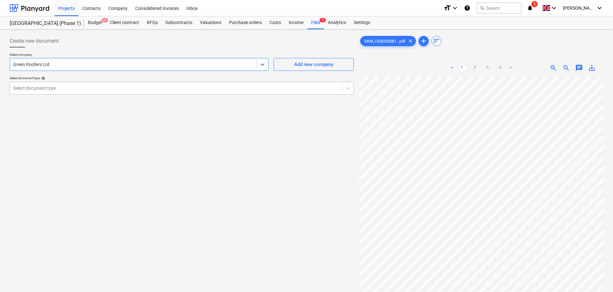
click at [55, 90] on div at bounding box center [175, 88] width 325 height 6
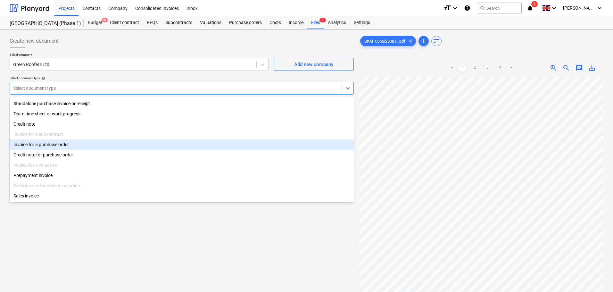
click at [47, 146] on div "Invoice for a purchase order" at bounding box center [182, 144] width 344 height 10
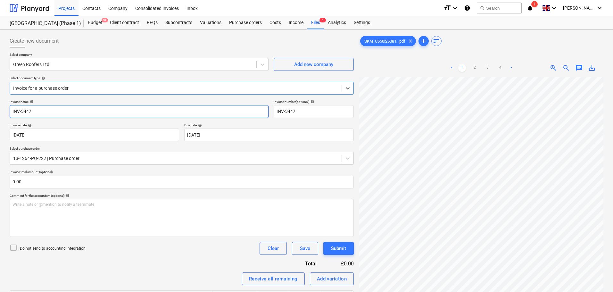
click at [57, 113] on input "INV-3447" at bounding box center [139, 111] width 259 height 13
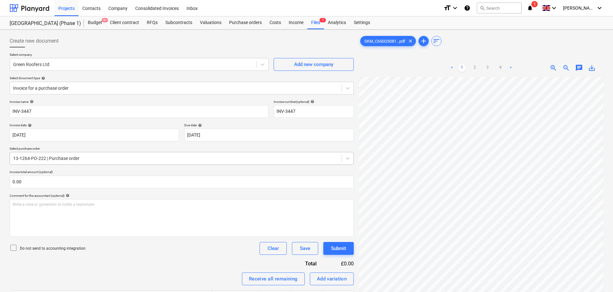
click at [52, 157] on div at bounding box center [175, 158] width 325 height 6
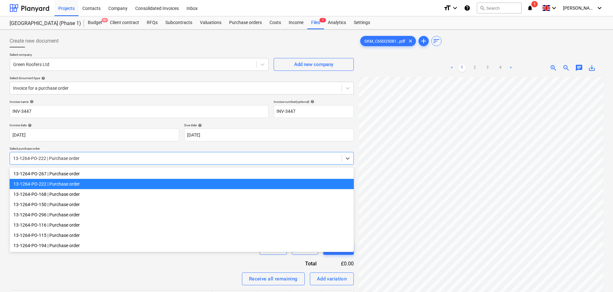
click at [57, 149] on p "Select purchase order" at bounding box center [182, 148] width 344 height 5
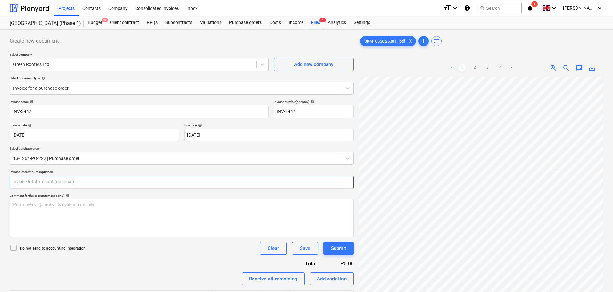
click at [50, 184] on input "text" at bounding box center [182, 182] width 344 height 13
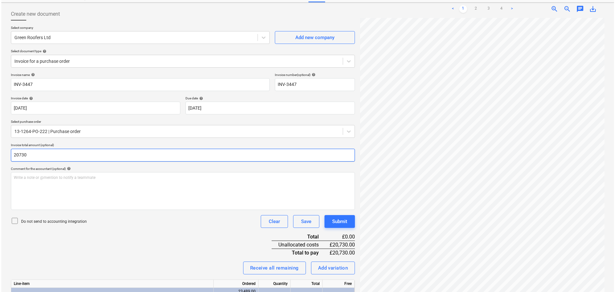
scroll to position [215, 0]
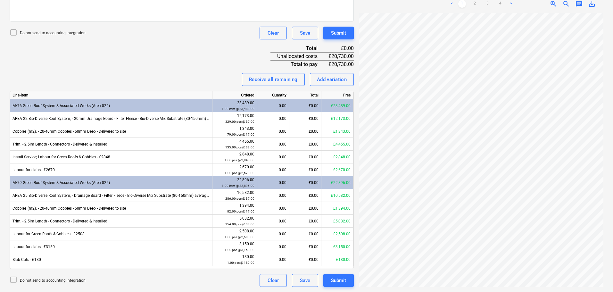
type input "20,730.00"
click at [75, 63] on div "Invoice name help INV-3447 Invoice number (optional) help INV-3447 Invoice date…" at bounding box center [182, 85] width 344 height 402
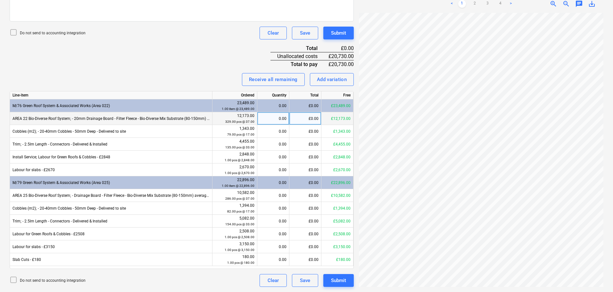
click at [308, 115] on div "£0.00" at bounding box center [305, 118] width 32 height 13
click at [308, 115] on input at bounding box center [305, 118] width 32 height 12
click at [280, 118] on div "0.00" at bounding box center [273, 118] width 27 height 13
type input "329"
click at [273, 130] on div "0.00" at bounding box center [273, 131] width 27 height 13
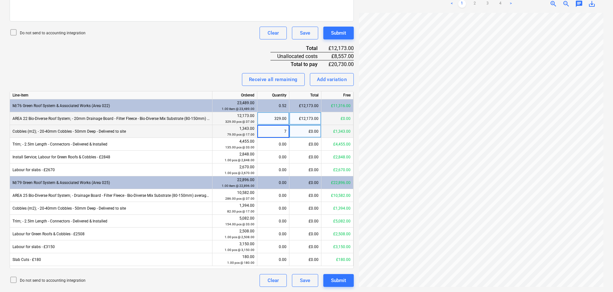
type input "79"
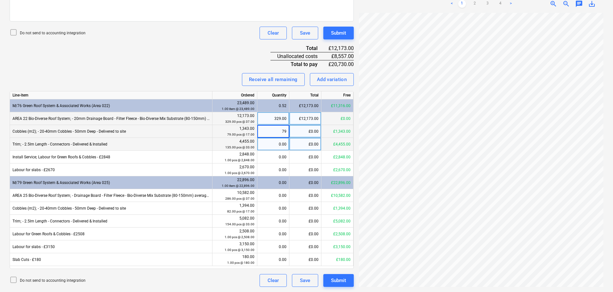
click at [269, 146] on div "0.00" at bounding box center [273, 144] width 27 height 13
type input "135"
click at [198, 82] on div "Receive all remaining Add variation" at bounding box center [182, 79] width 344 height 13
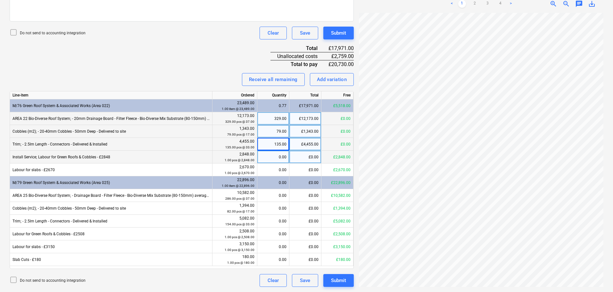
click at [278, 156] on div "0.00" at bounding box center [273, 157] width 27 height 13
type input ".5"
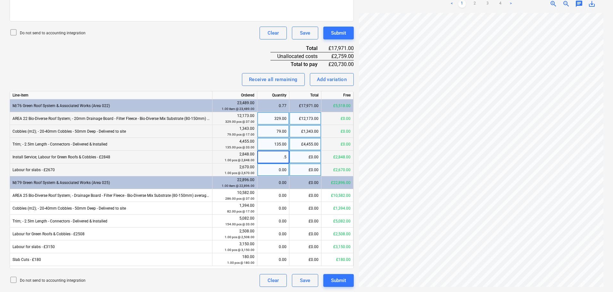
click at [273, 167] on div "0.00" at bounding box center [273, 169] width 27 height 13
type input ".5"
click at [204, 81] on div "Receive all remaining Add variation" at bounding box center [182, 79] width 344 height 13
click at [331, 36] on div "Submit" at bounding box center [338, 33] width 15 height 8
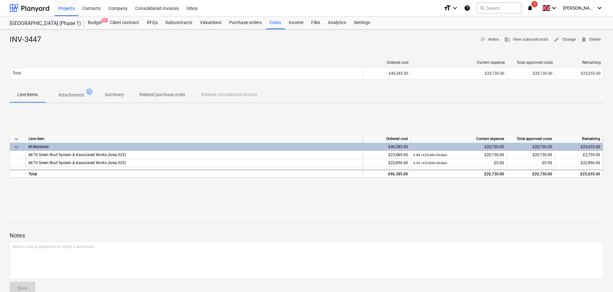
click at [26, 38] on div "INV-3447" at bounding box center [28, 40] width 37 height 10
click at [25, 38] on div "INV-3447" at bounding box center [28, 40] width 37 height 10
click at [44, 36] on div "INV-3447" at bounding box center [28, 40] width 37 height 10
click at [40, 14] on div at bounding box center [30, 8] width 40 height 16
